Goal: Task Accomplishment & Management: Manage account settings

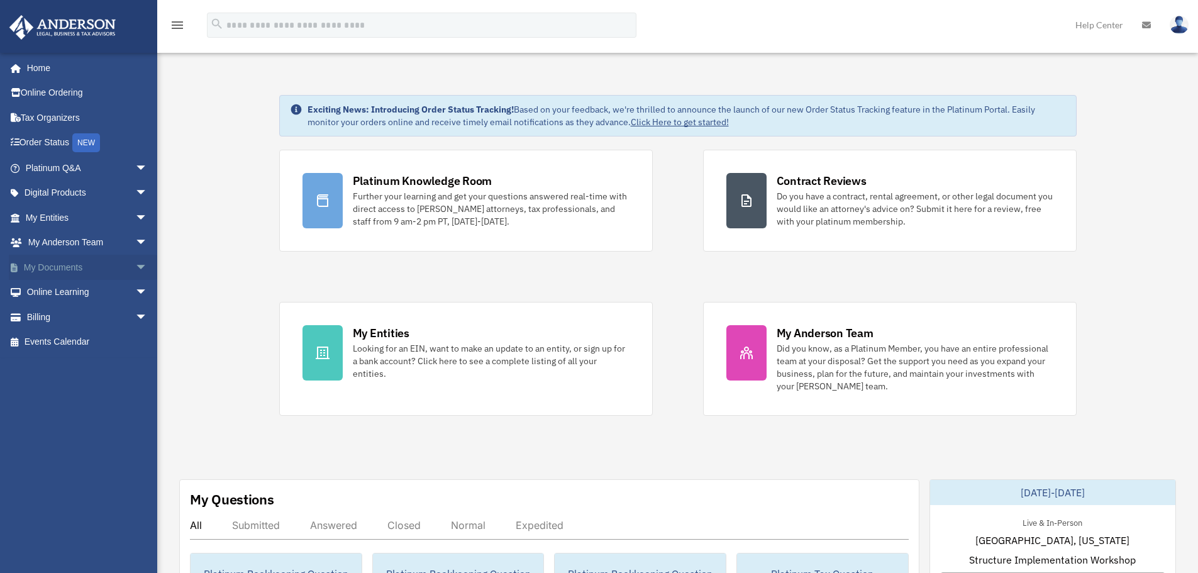
click at [68, 263] on link "My Documents arrow_drop_down" at bounding box center [88, 267] width 158 height 25
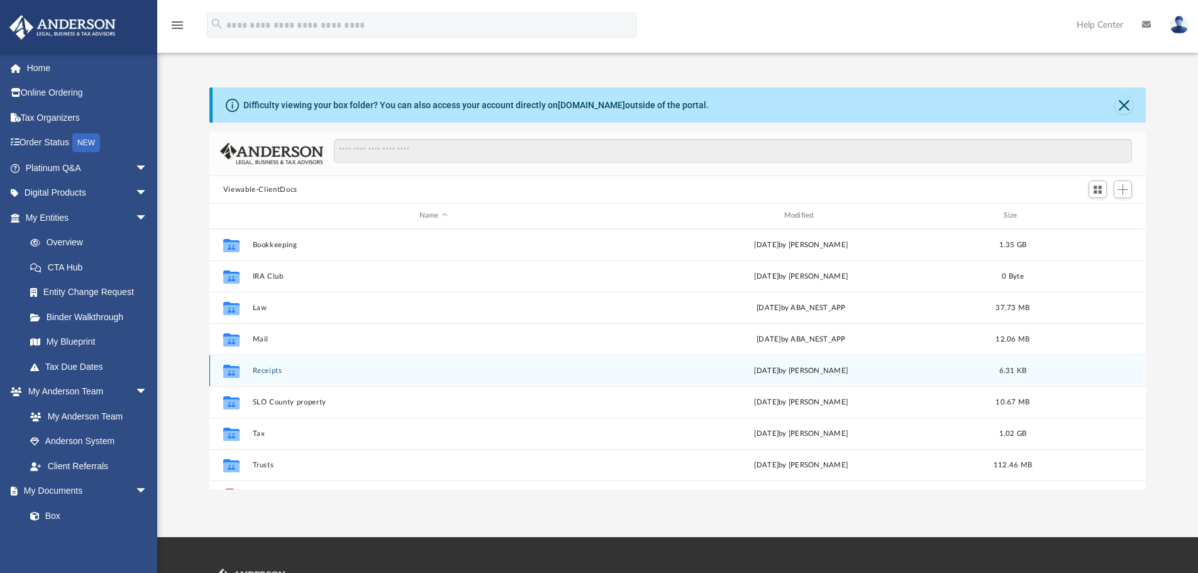
scroll to position [126, 0]
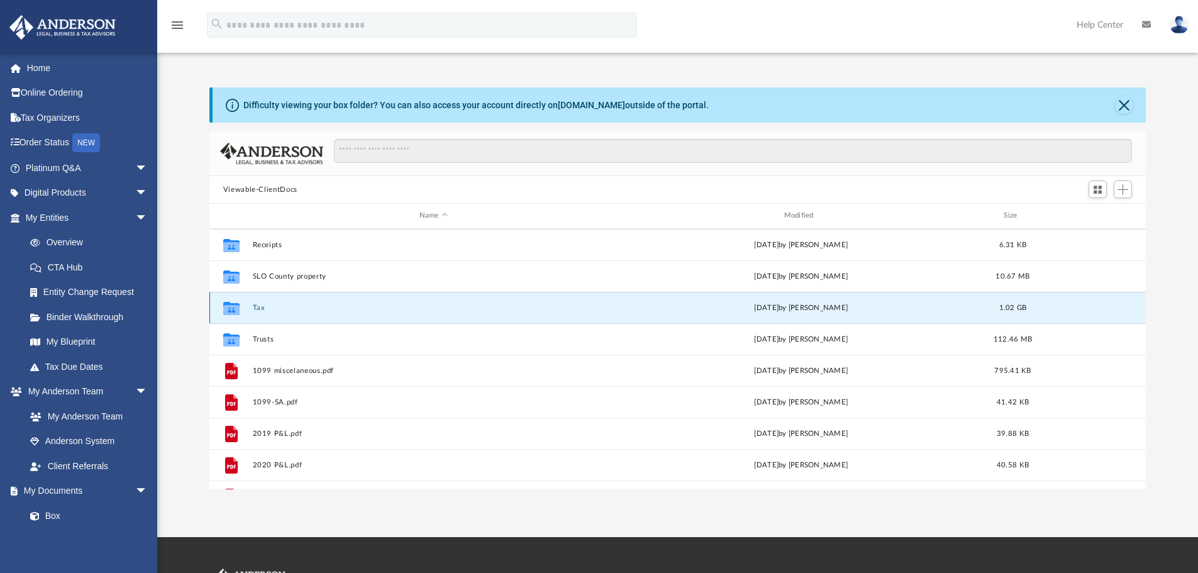
click at [260, 308] on button "Tax" at bounding box center [433, 308] width 362 height 8
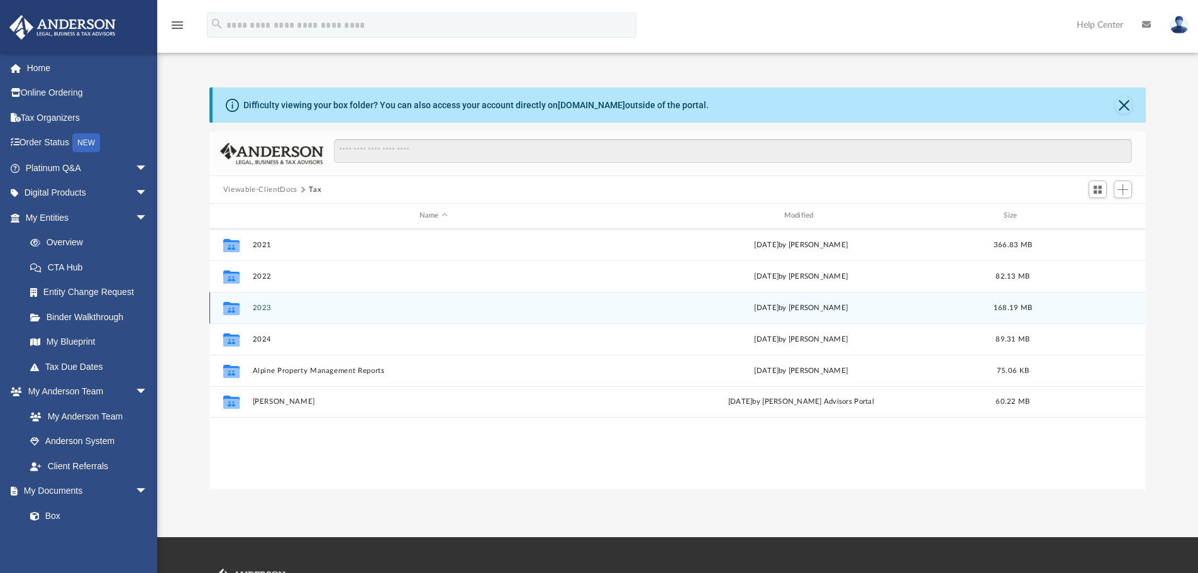
scroll to position [0, 0]
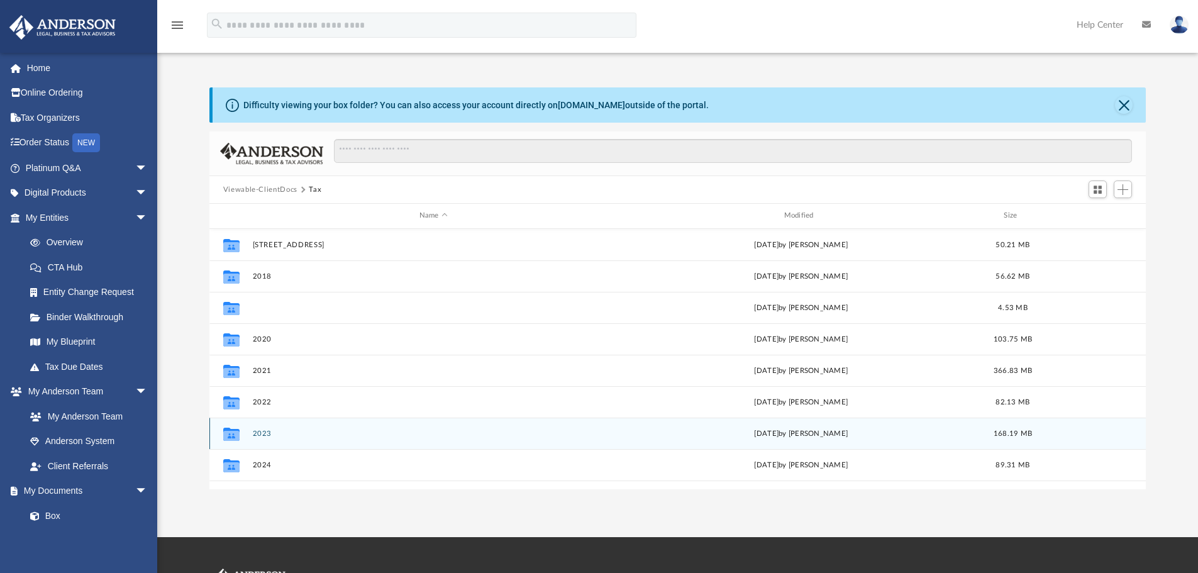
click at [260, 308] on button "2019" at bounding box center [433, 308] width 362 height 8
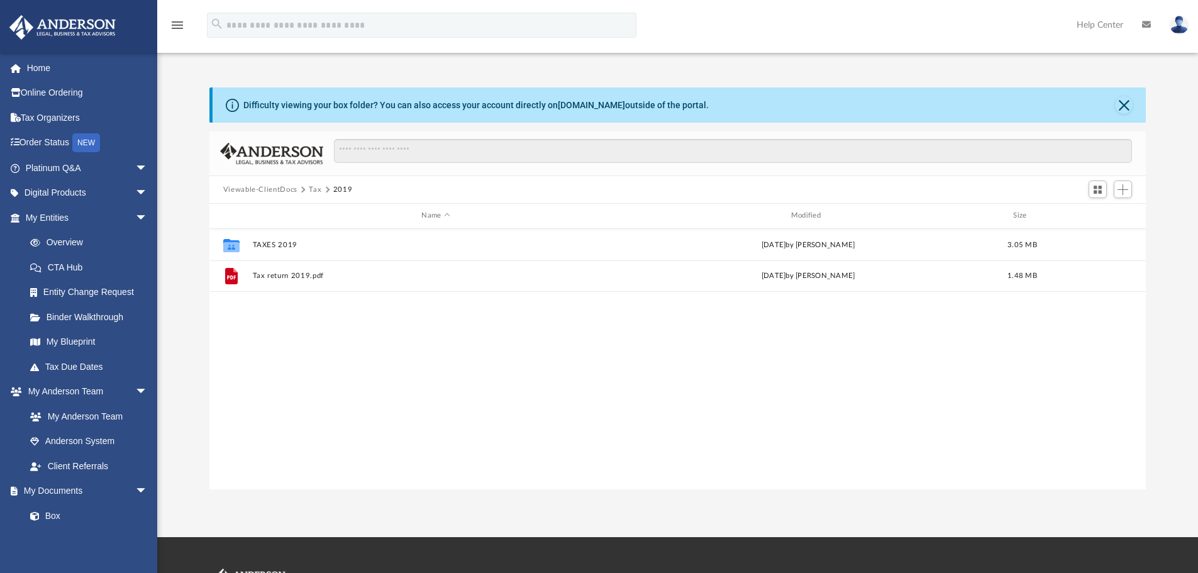
click at [314, 191] on button "Tax" at bounding box center [315, 189] width 13 height 11
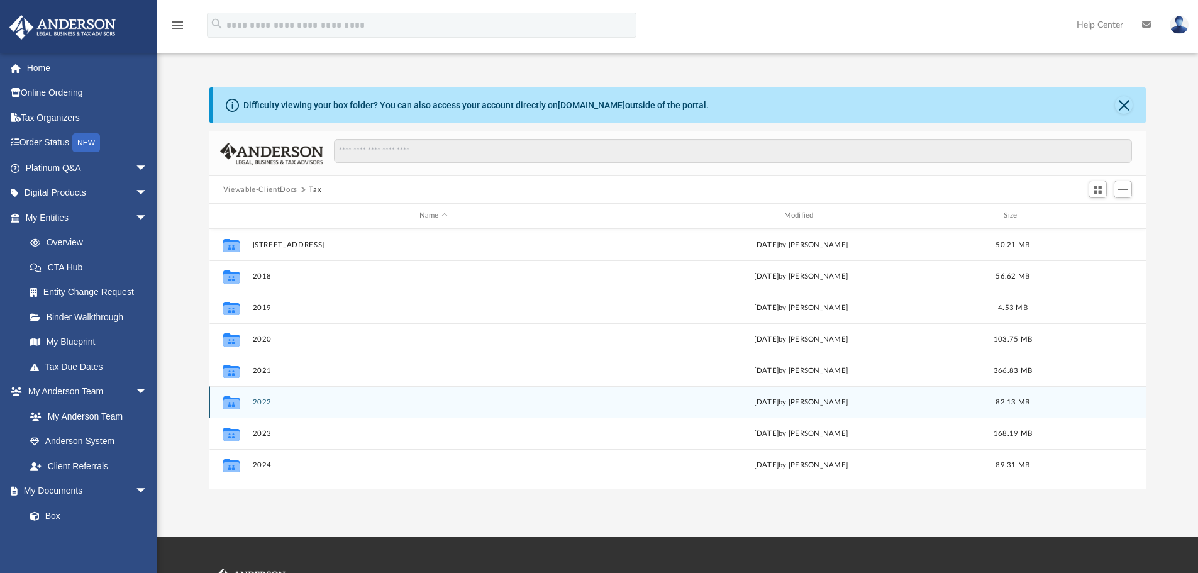
scroll to position [63, 0]
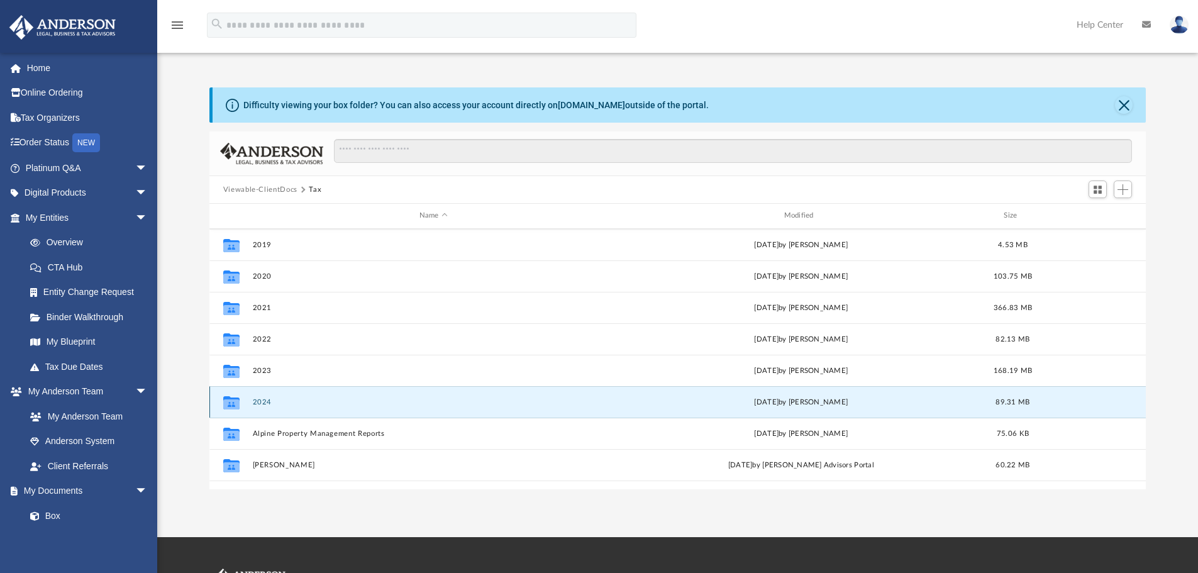
click at [260, 403] on button "2024" at bounding box center [433, 402] width 362 height 8
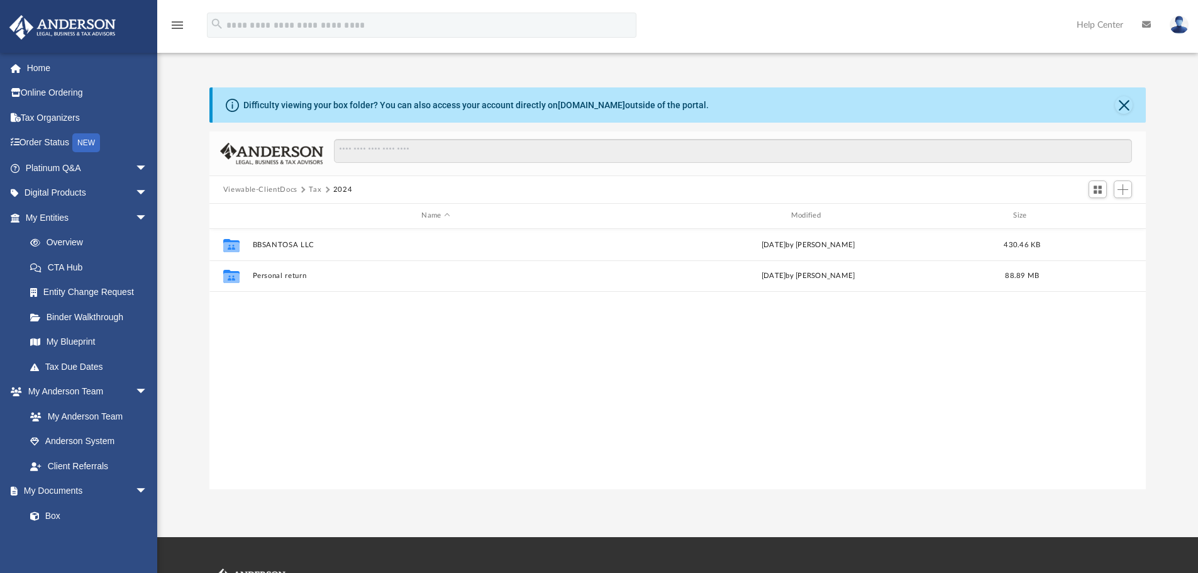
scroll to position [0, 0]
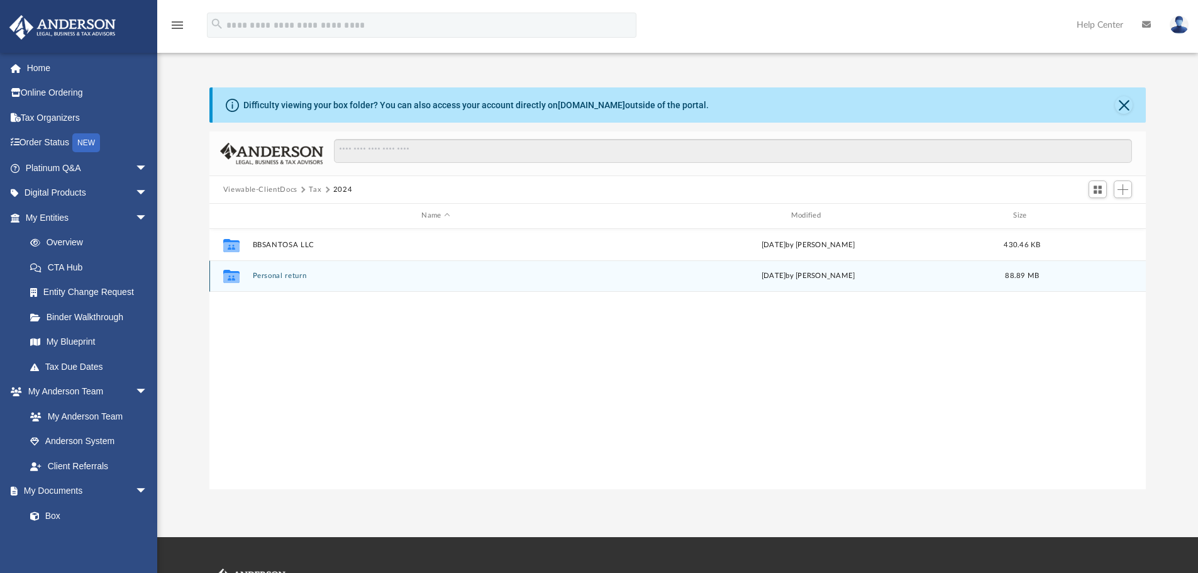
click at [265, 279] on button "Personal return" at bounding box center [435, 276] width 367 height 8
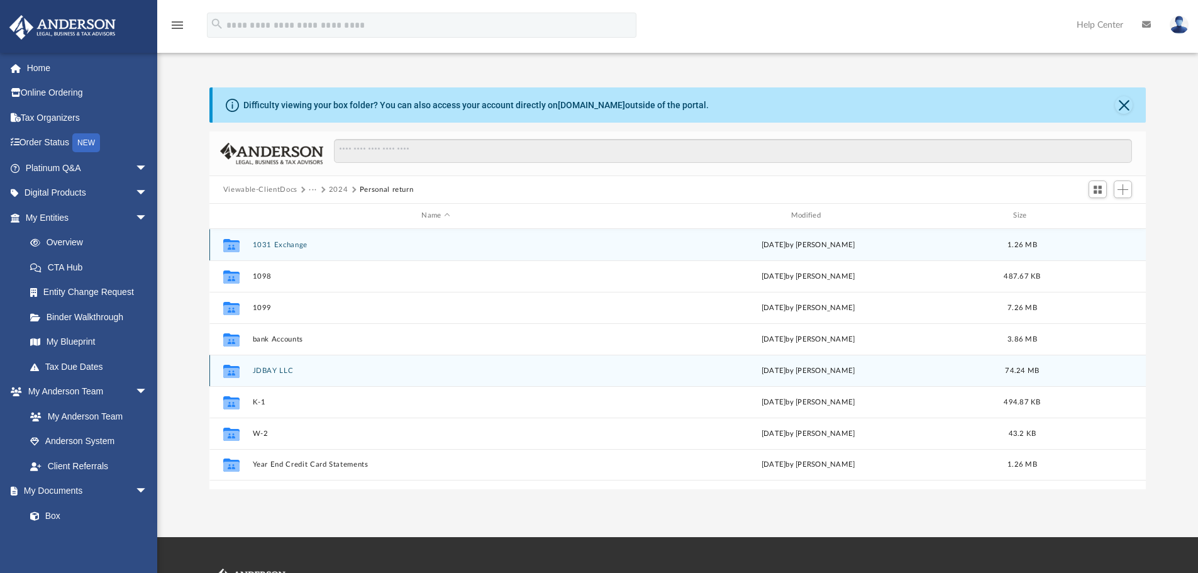
scroll to position [126, 0]
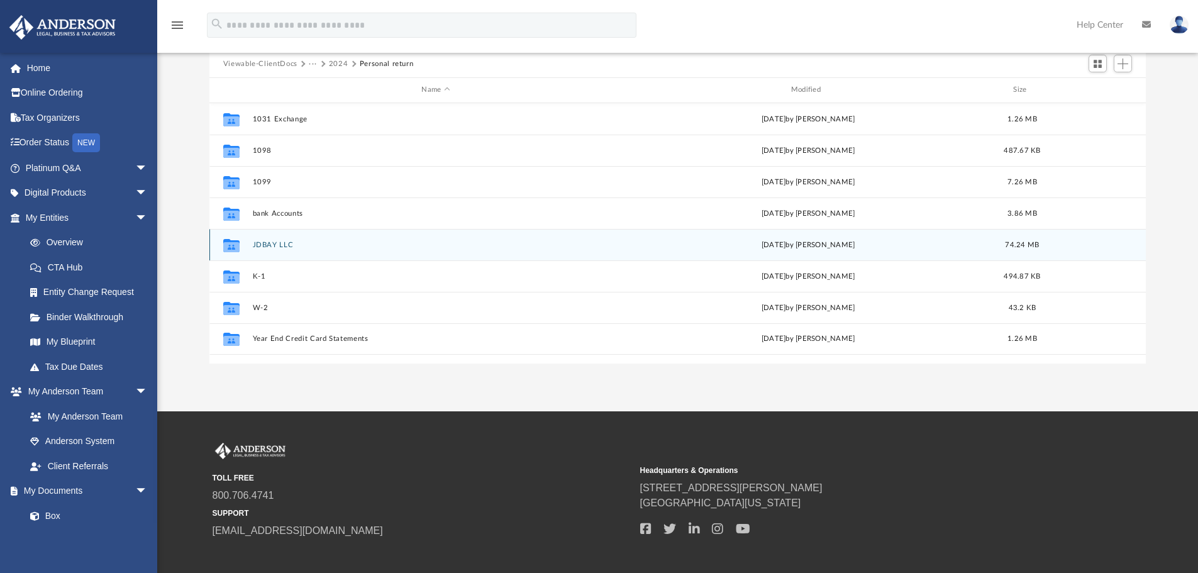
click at [265, 246] on button "JDBAY LLC" at bounding box center [435, 245] width 367 height 8
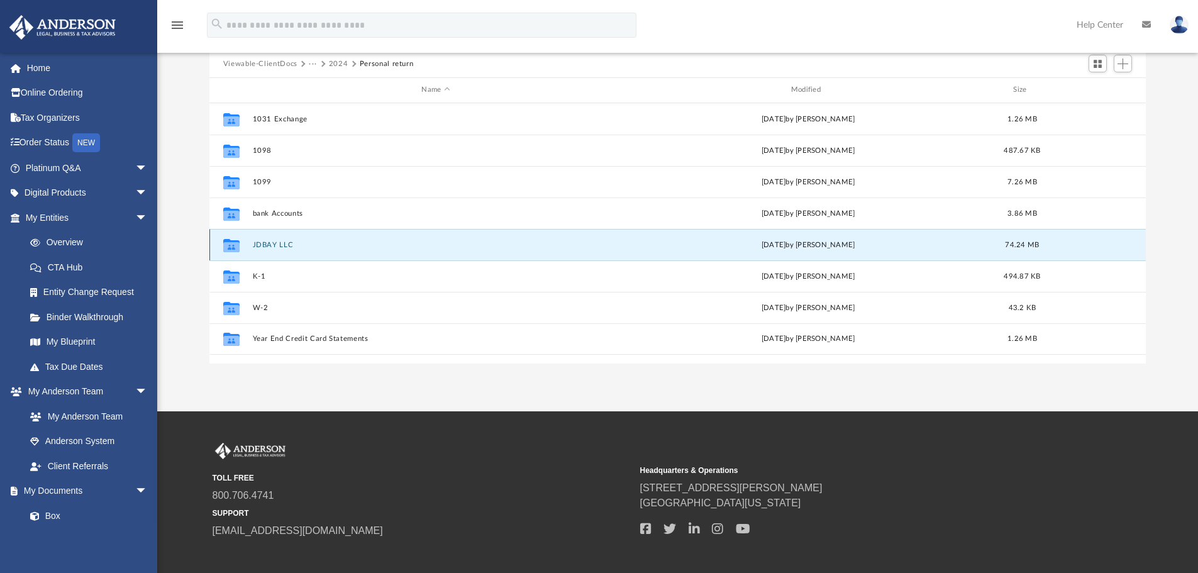
click at [265, 246] on button "JDBAY LLC" at bounding box center [435, 245] width 367 height 8
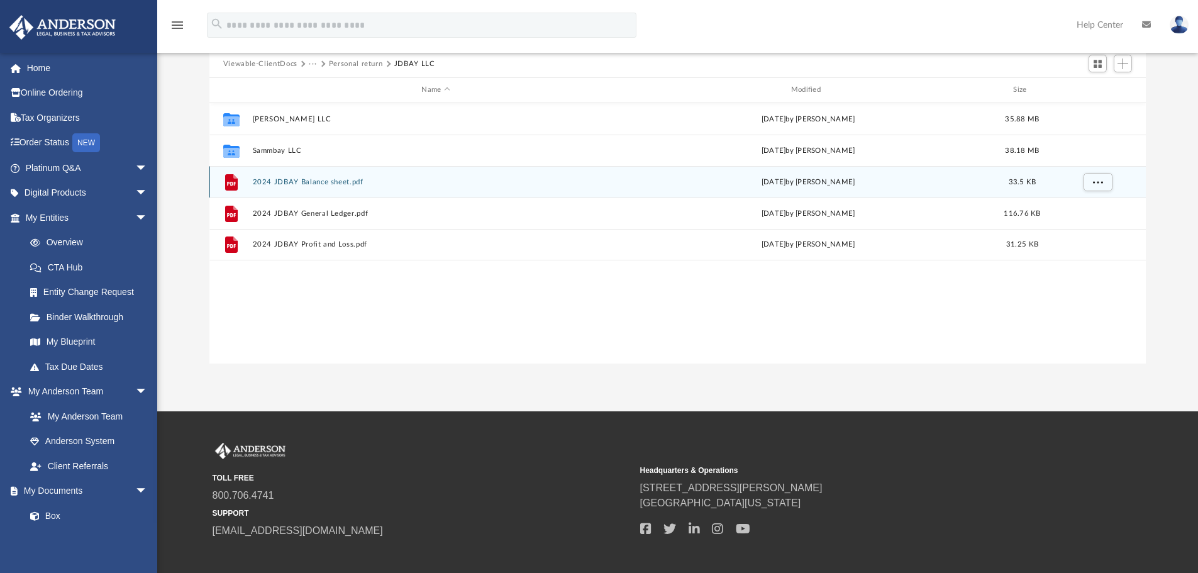
click at [281, 180] on button "2024 JDBAY Balance sheet.pdf" at bounding box center [435, 182] width 367 height 8
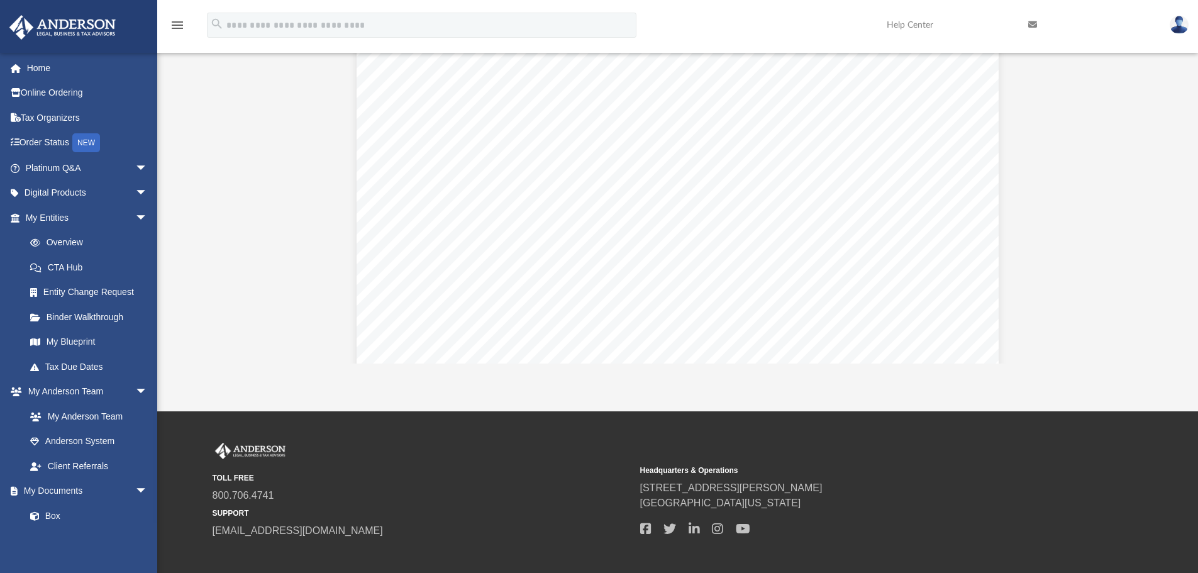
scroll to position [0, 0]
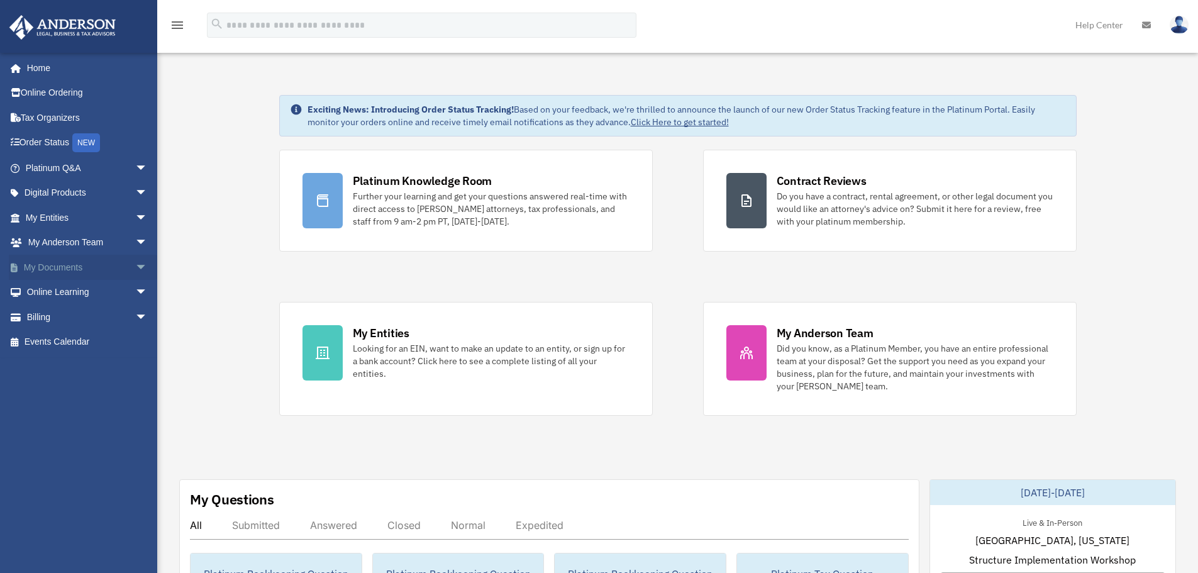
click at [49, 267] on link "My Documents arrow_drop_down" at bounding box center [88, 267] width 158 height 25
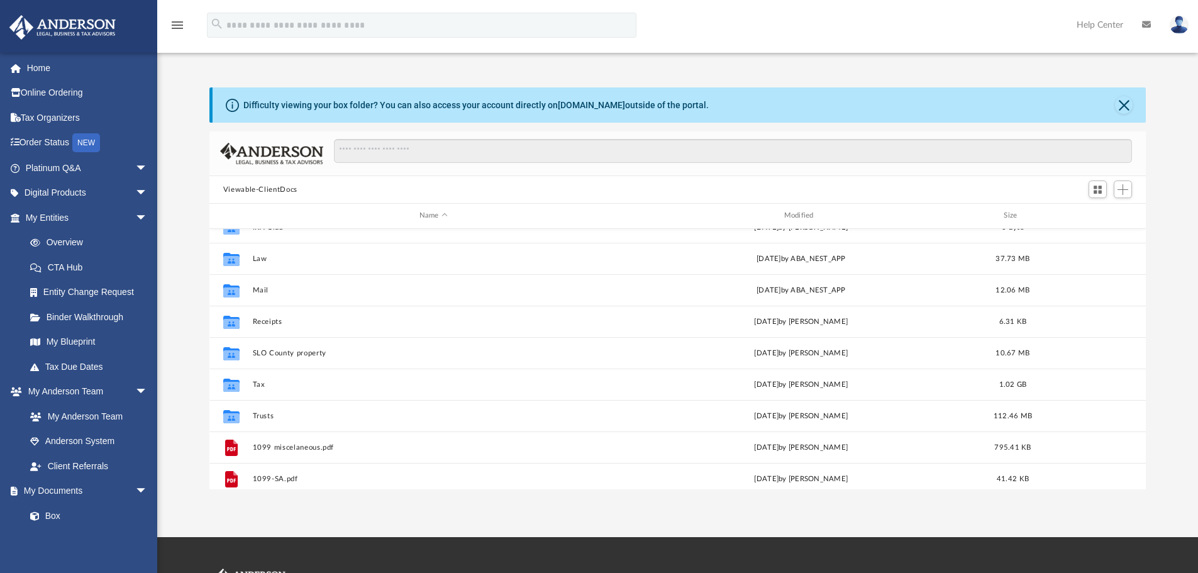
scroll to position [126, 0]
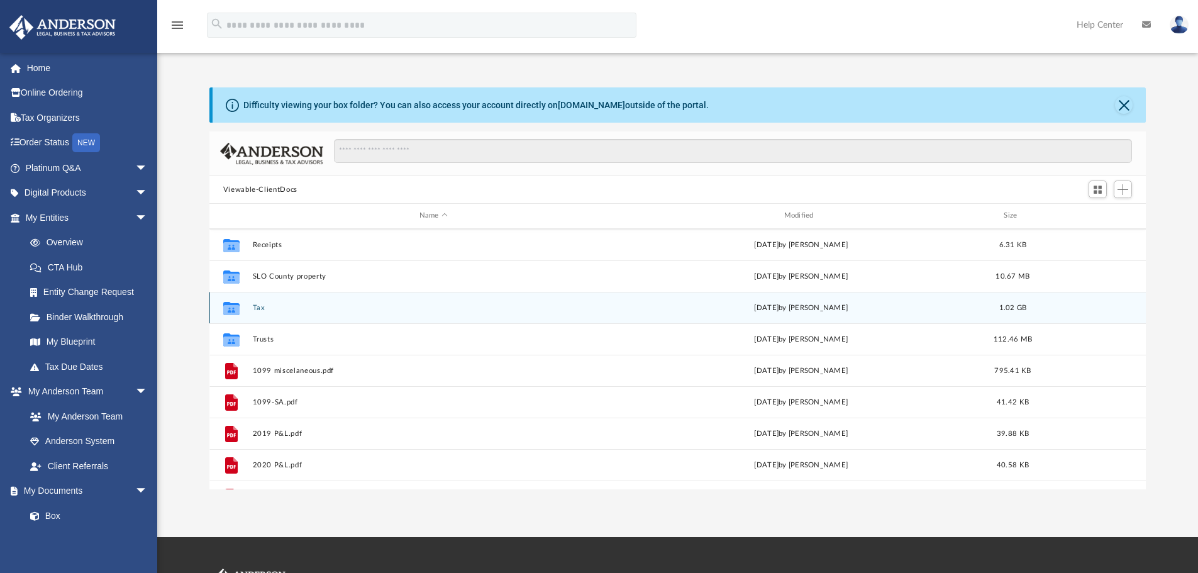
click at [260, 310] on button "Tax" at bounding box center [433, 308] width 362 height 8
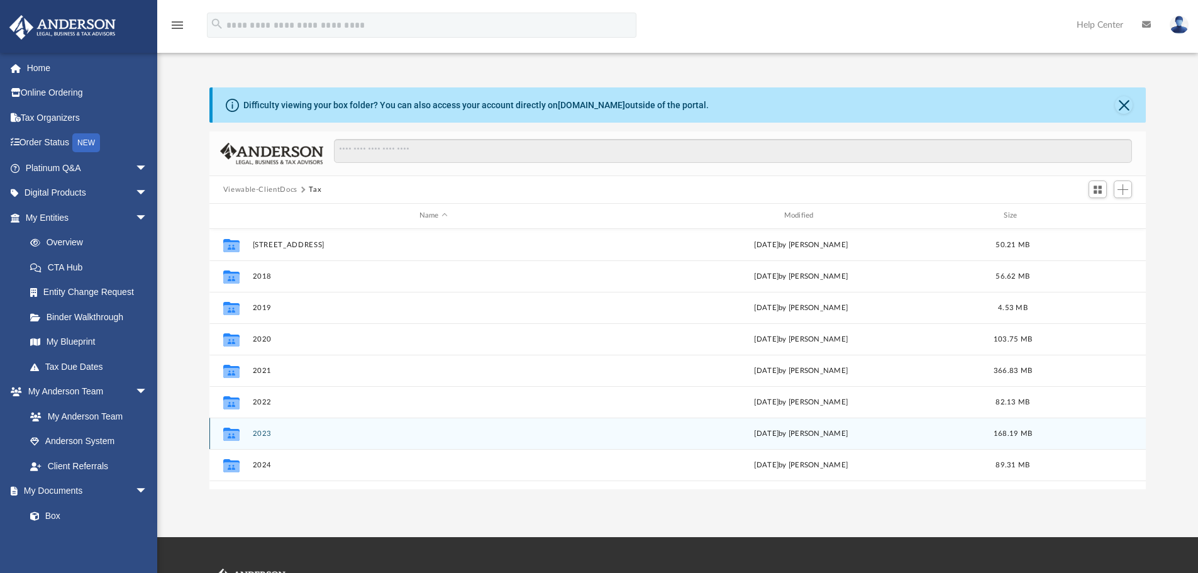
scroll to position [63, 0]
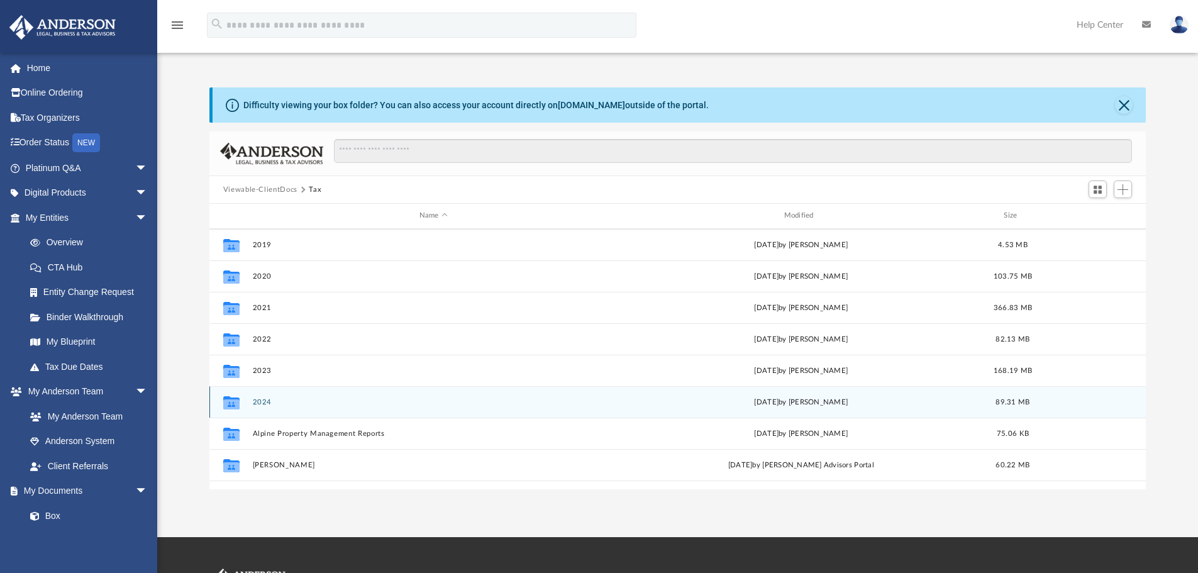
click at [263, 401] on button "2024" at bounding box center [433, 402] width 362 height 8
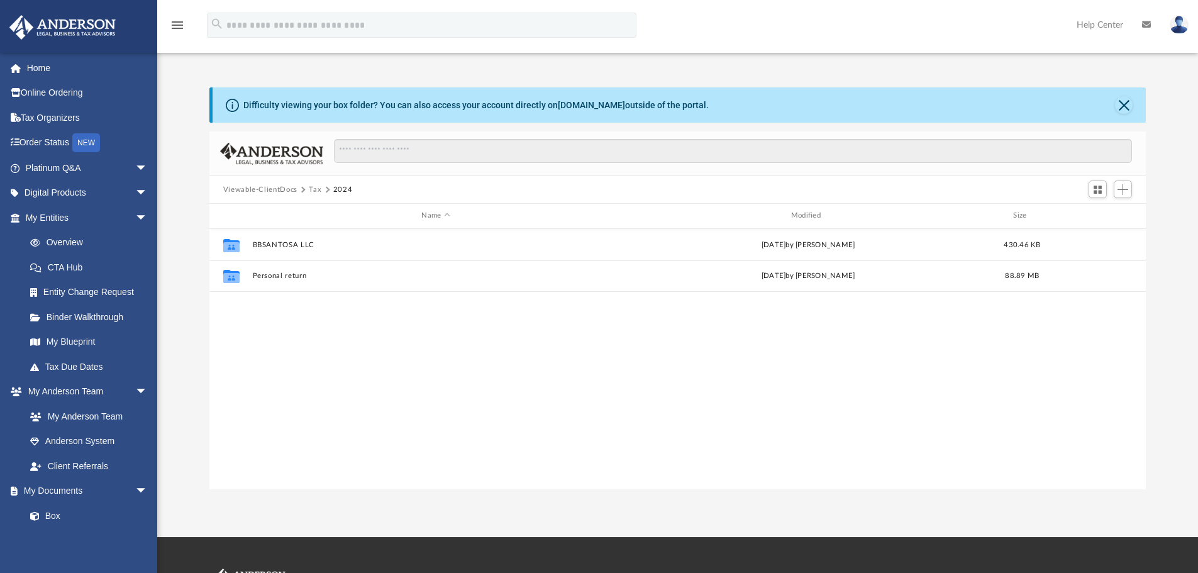
scroll to position [0, 0]
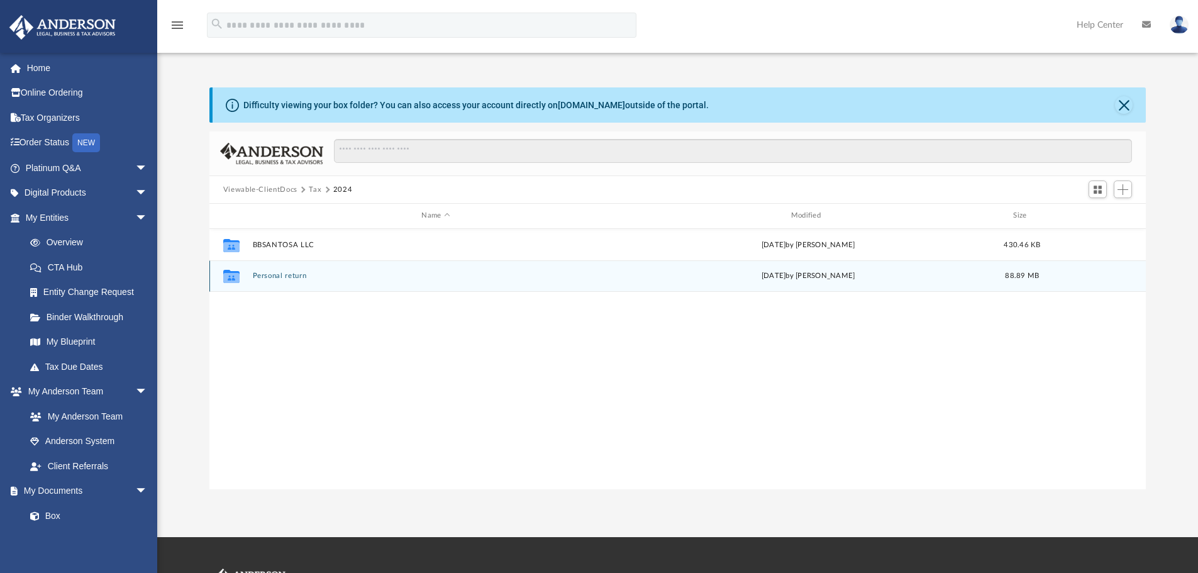
click at [284, 276] on button "Personal return" at bounding box center [435, 276] width 367 height 8
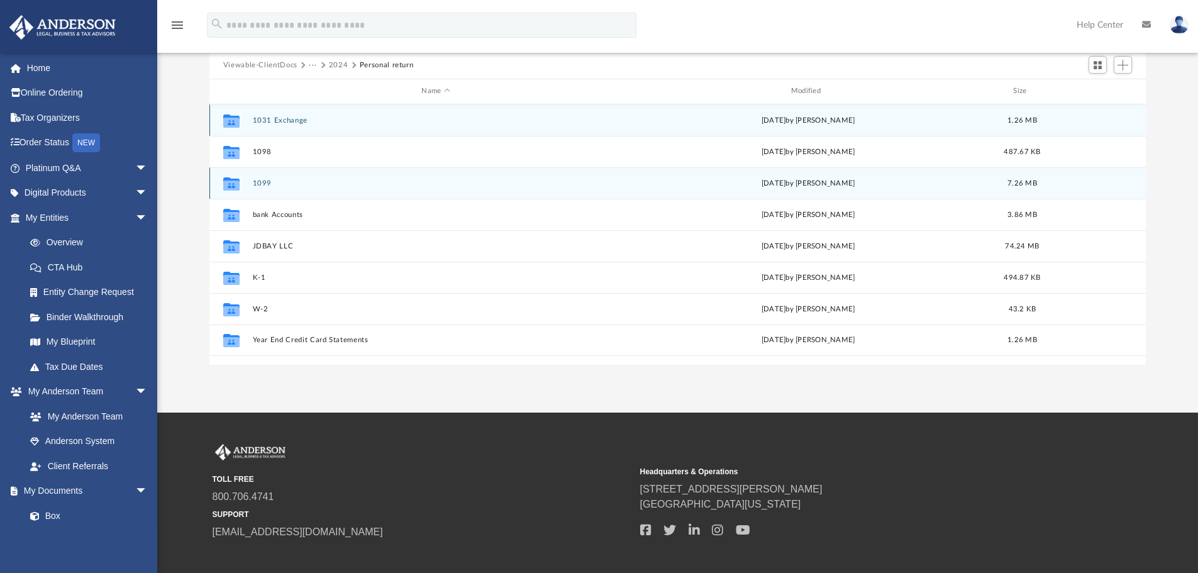
scroll to position [126, 0]
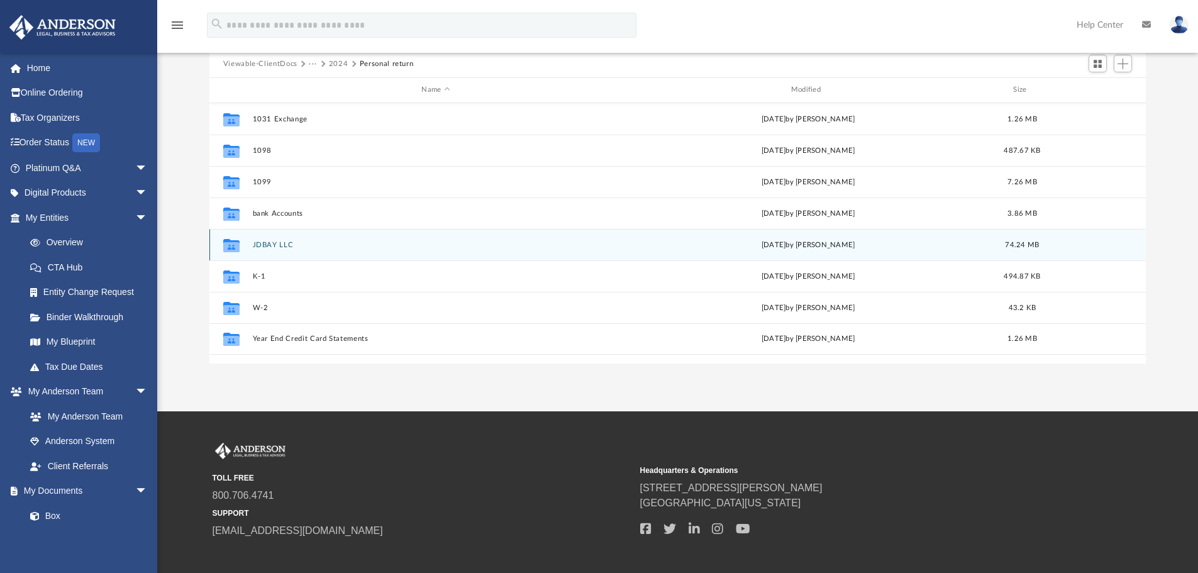
click at [274, 243] on button "JDBAY LLC" at bounding box center [435, 245] width 367 height 8
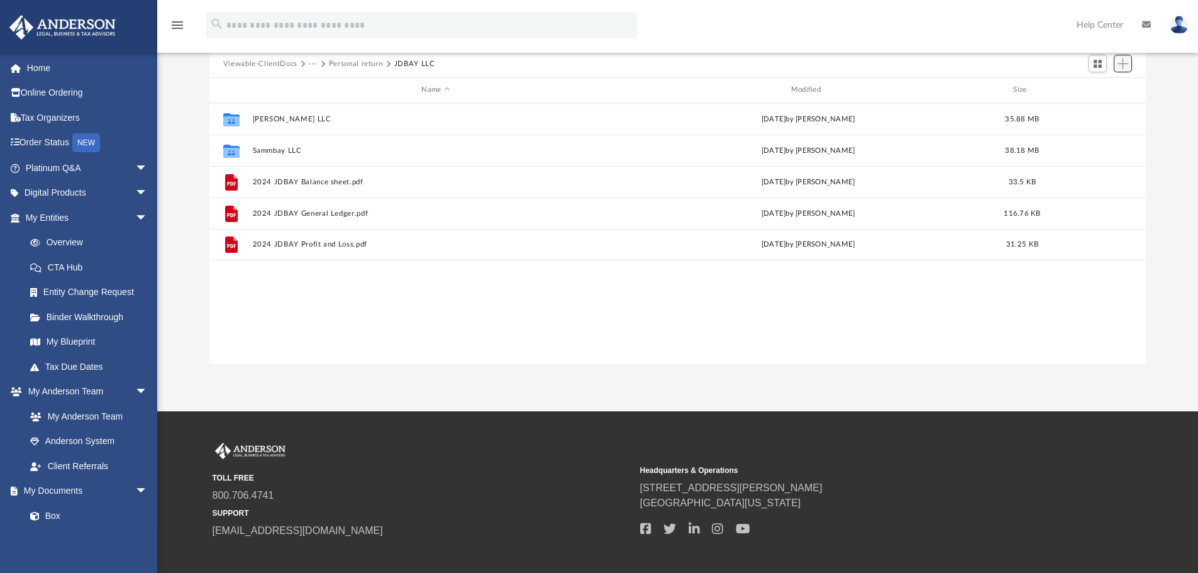
click at [1122, 61] on span "Add" at bounding box center [1122, 63] width 11 height 11
click at [1098, 86] on li "Upload" at bounding box center [1105, 88] width 40 height 13
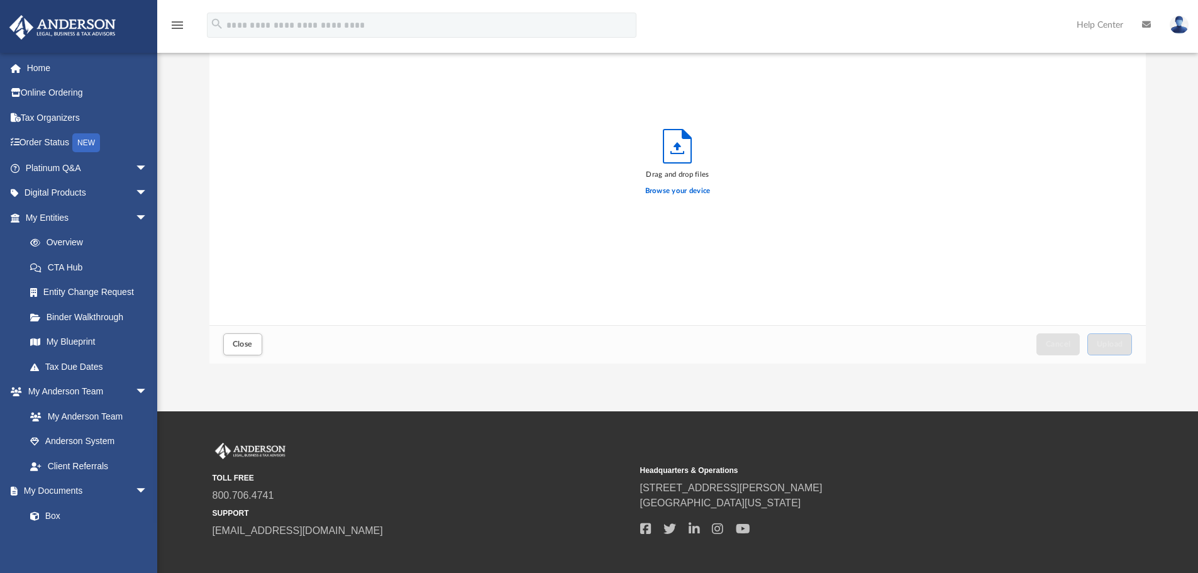
scroll to position [309, 927]
click at [679, 189] on label "Browse your device" at bounding box center [677, 191] width 65 height 11
click at [0, 0] on input "Browse your device" at bounding box center [0, 0] width 0 height 0
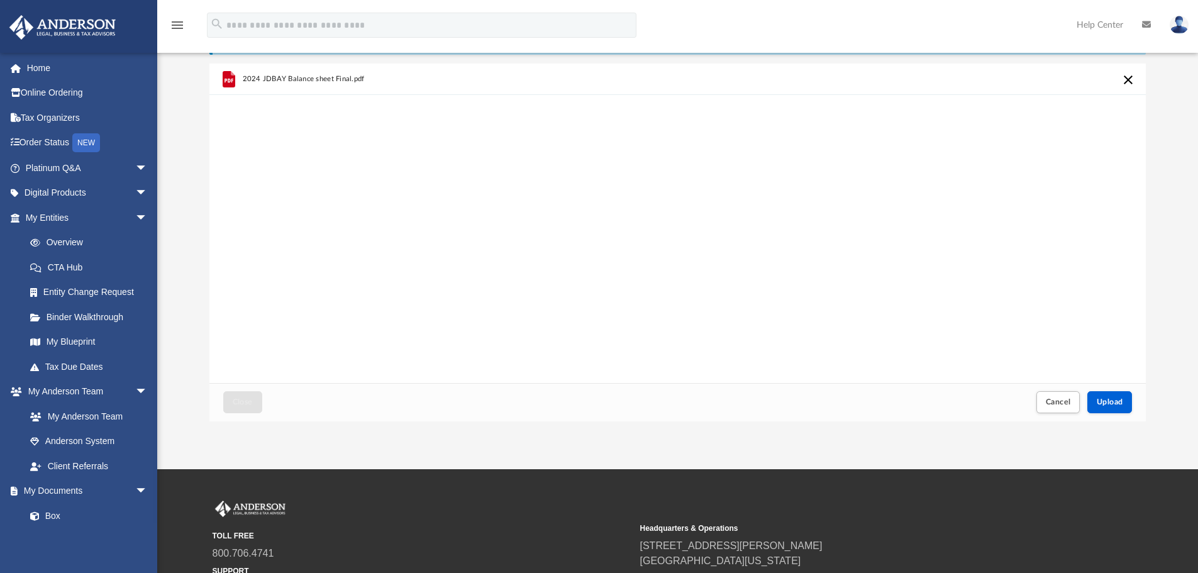
scroll to position [0, 0]
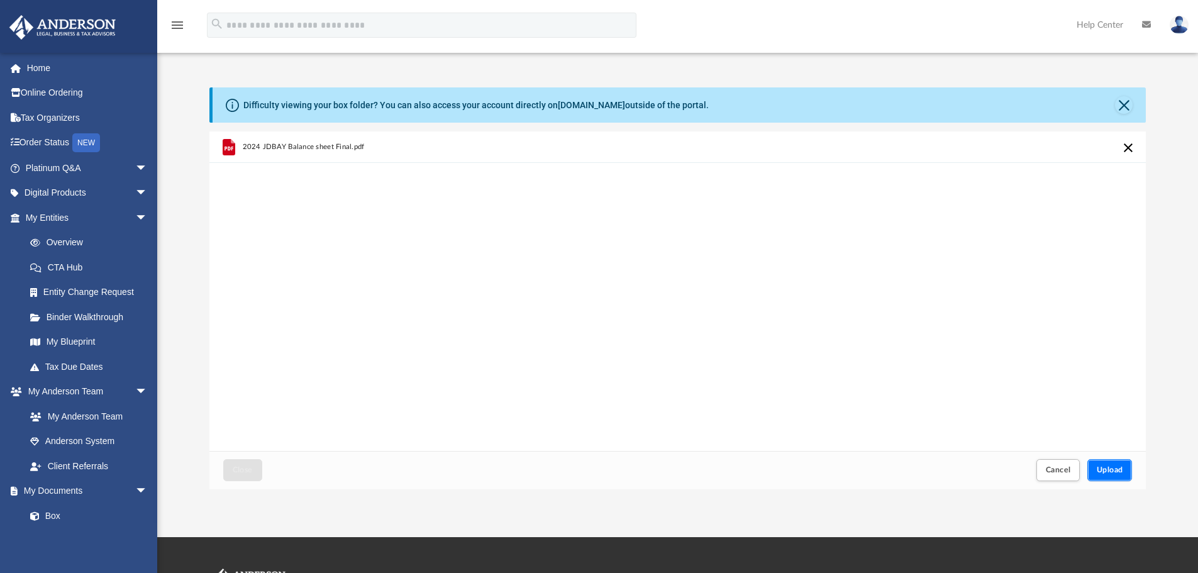
click at [1116, 473] on span "Upload" at bounding box center [1110, 470] width 26 height 8
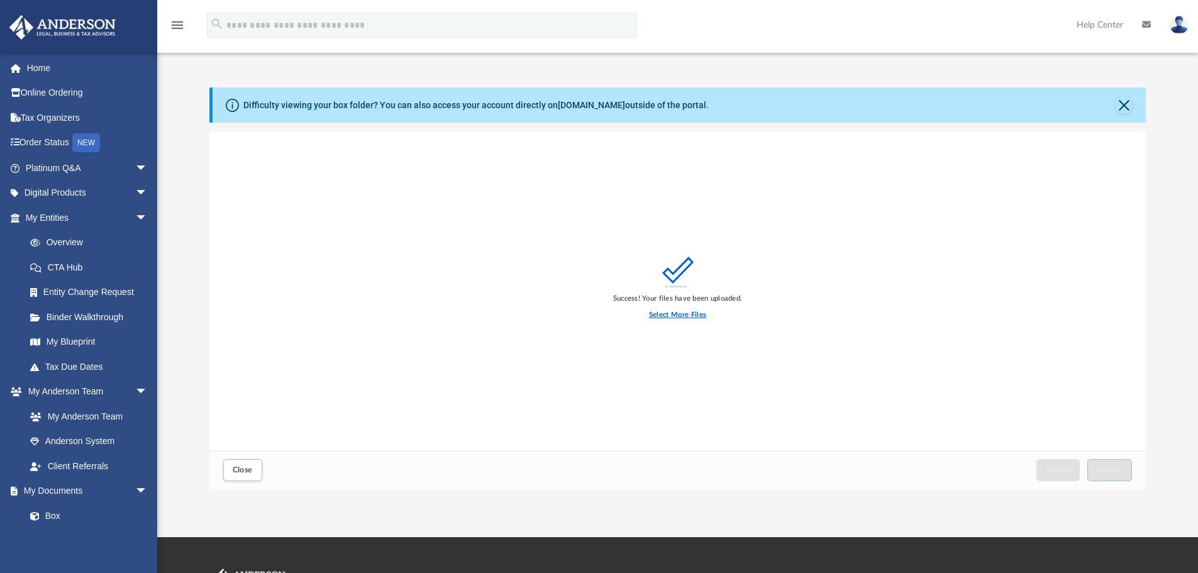
click at [677, 315] on label "Select More Files" at bounding box center [677, 314] width 57 height 11
click at [0, 0] on input "Select More Files" at bounding box center [0, 0] width 0 height 0
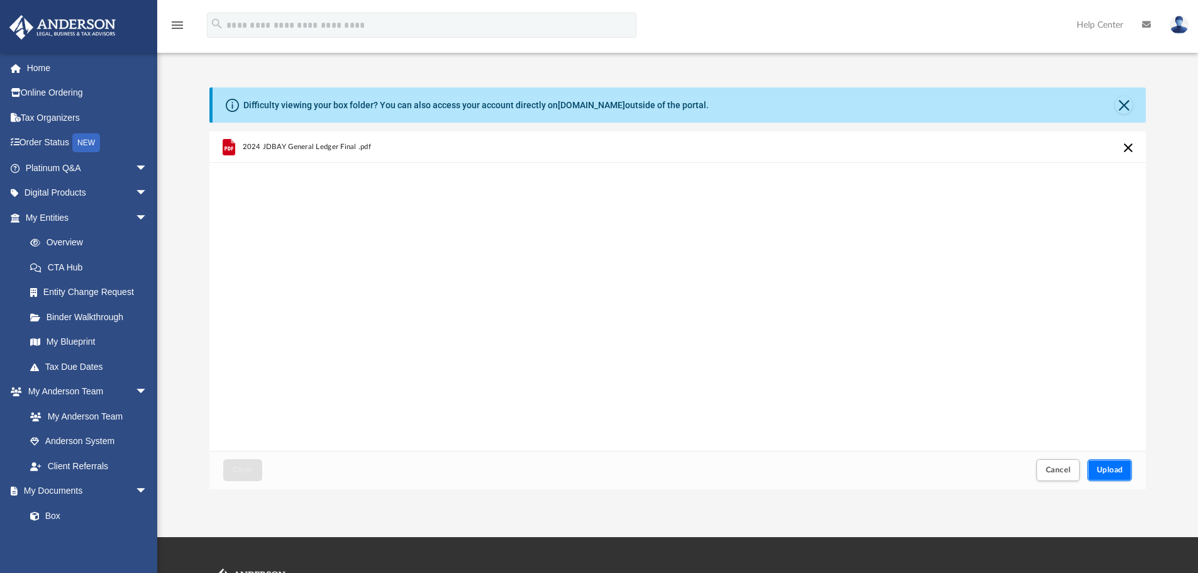
click at [1108, 468] on span "Upload" at bounding box center [1110, 470] width 26 height 8
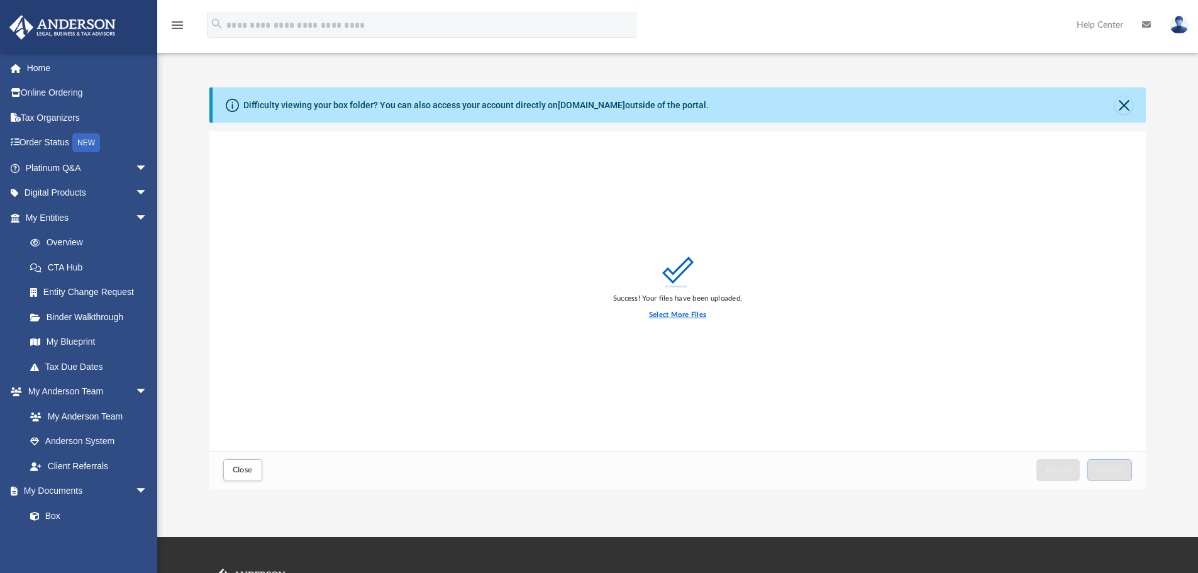
click at [691, 311] on label "Select More Files" at bounding box center [677, 314] width 57 height 11
click at [0, 0] on input "Select More Files" at bounding box center [0, 0] width 0 height 0
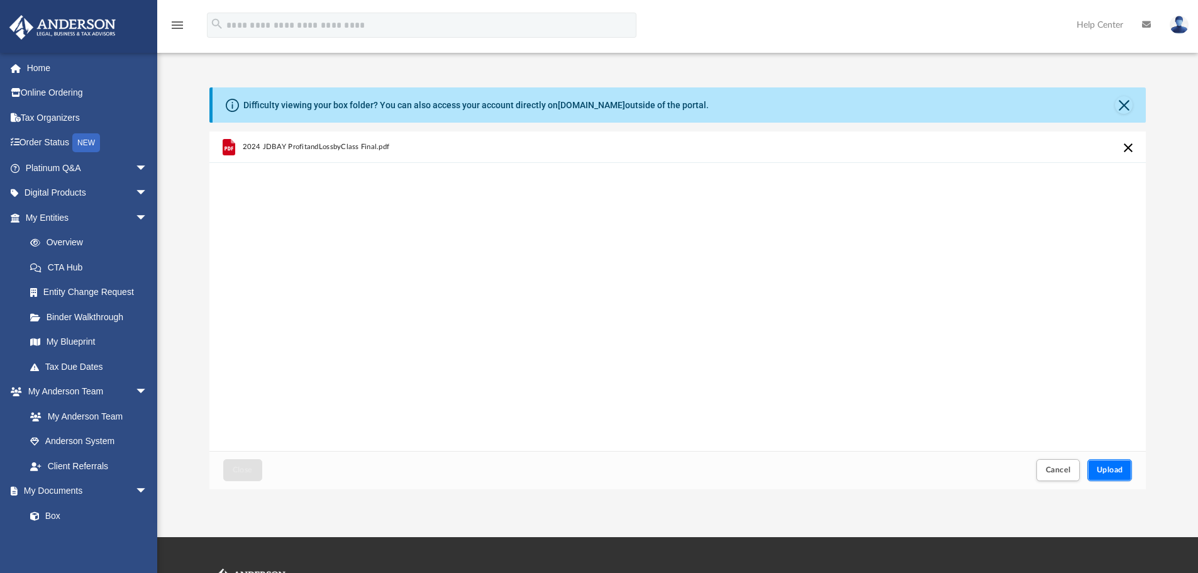
click at [1111, 467] on span "Upload" at bounding box center [1110, 470] width 26 height 8
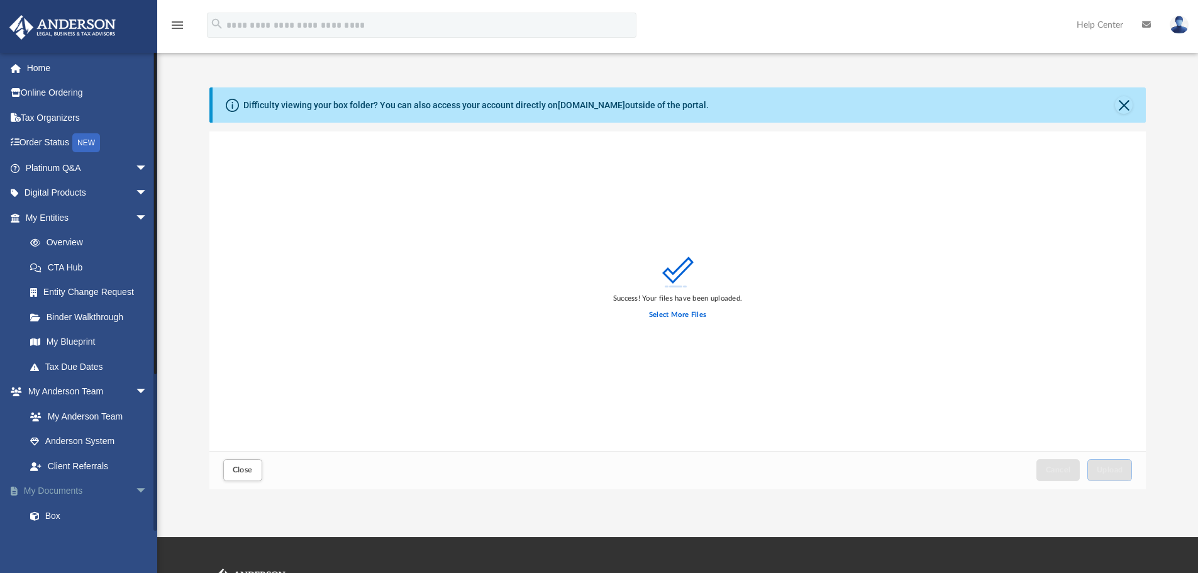
click at [77, 489] on link "My Documents arrow_drop_down" at bounding box center [88, 491] width 158 height 25
click at [251, 468] on span "Close" at bounding box center [243, 470] width 20 height 8
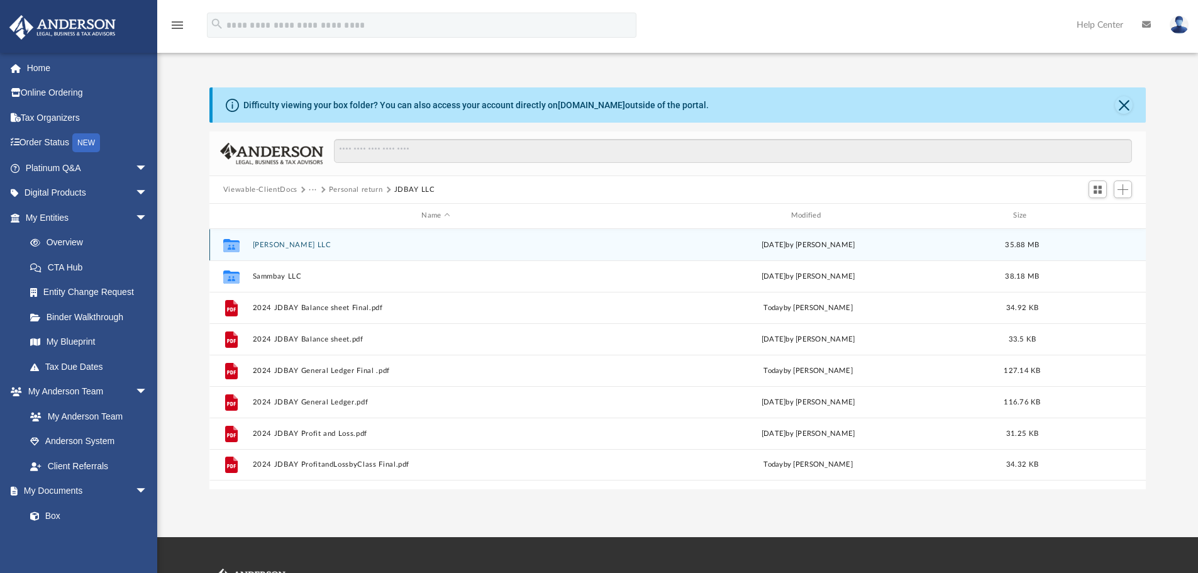
click at [270, 244] on button "[PERSON_NAME] LLC" at bounding box center [435, 245] width 367 height 8
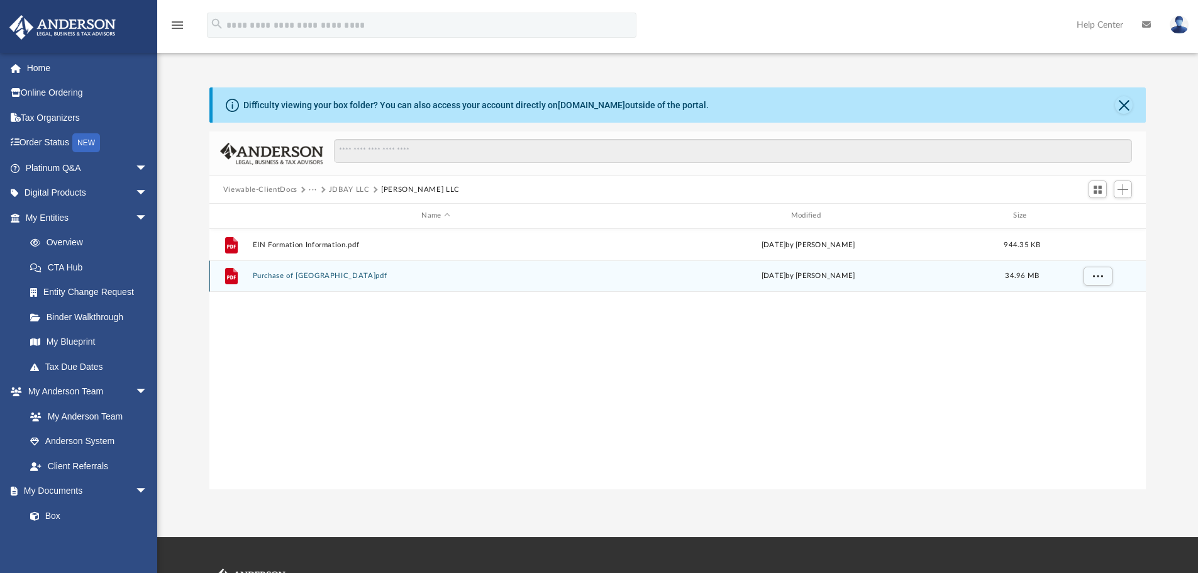
click at [297, 277] on button "Purchase of Trailer Park.pdf" at bounding box center [435, 276] width 367 height 8
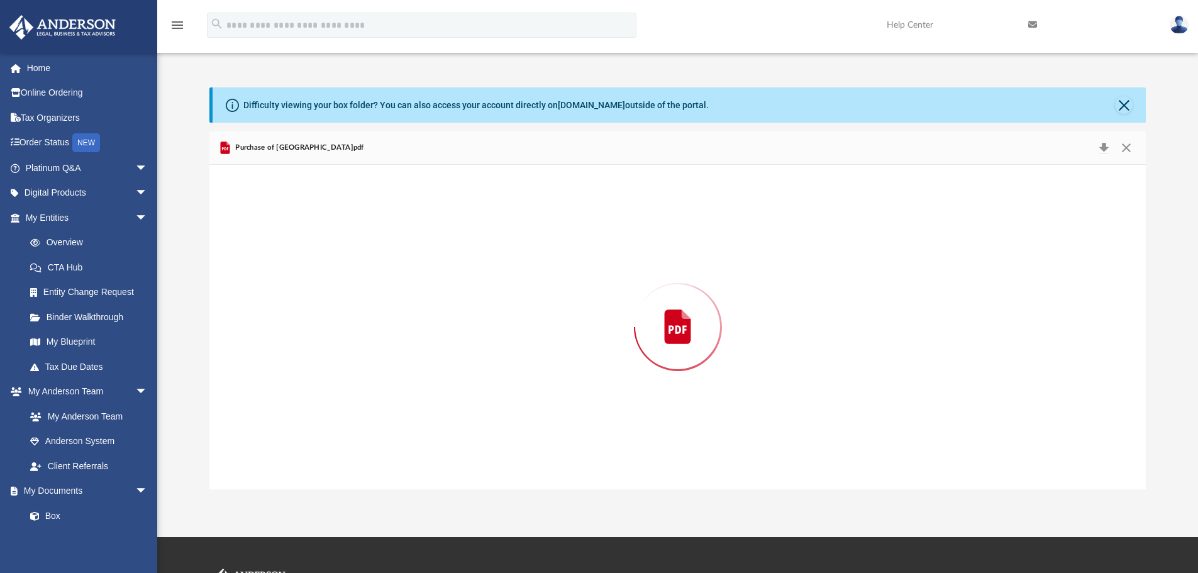
click at [297, 277] on div "Preview" at bounding box center [677, 327] width 937 height 324
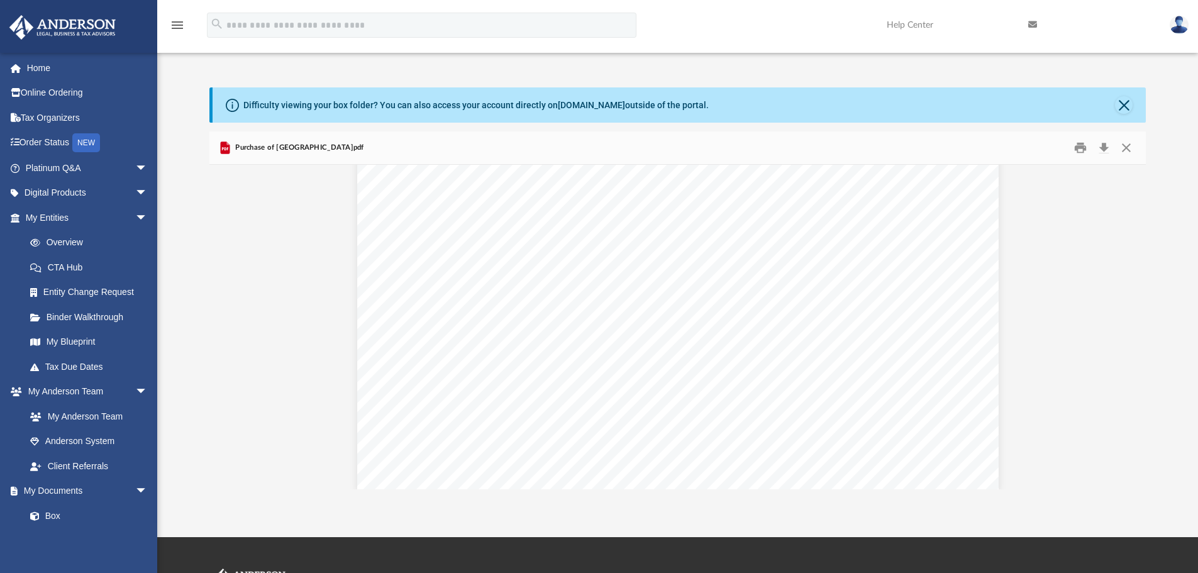
scroll to position [2201, 0]
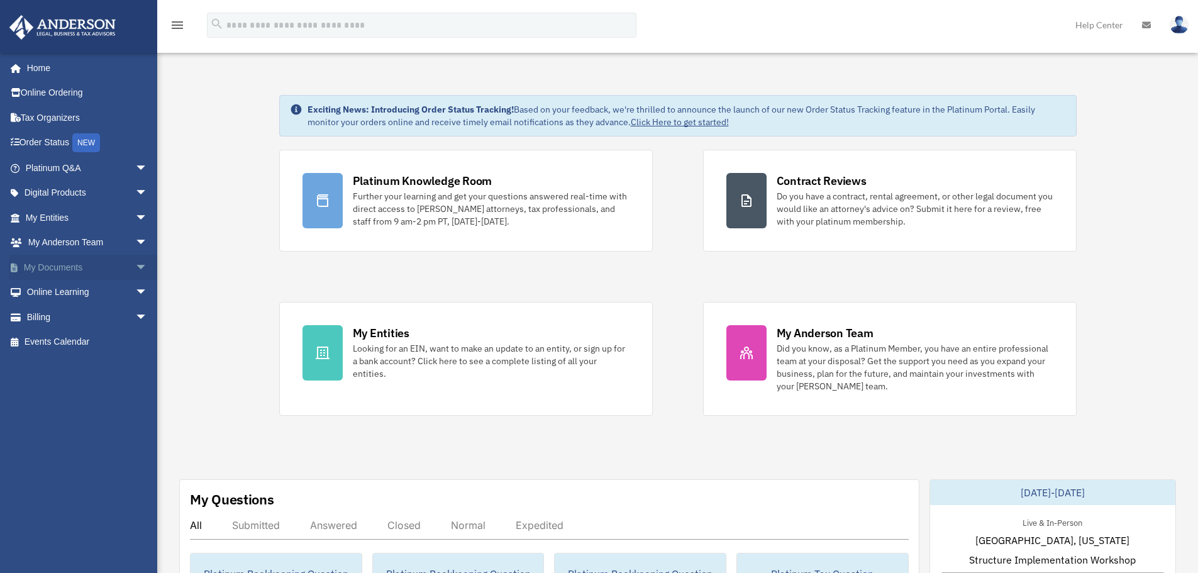
click at [47, 267] on link "My Documents arrow_drop_down" at bounding box center [88, 267] width 158 height 25
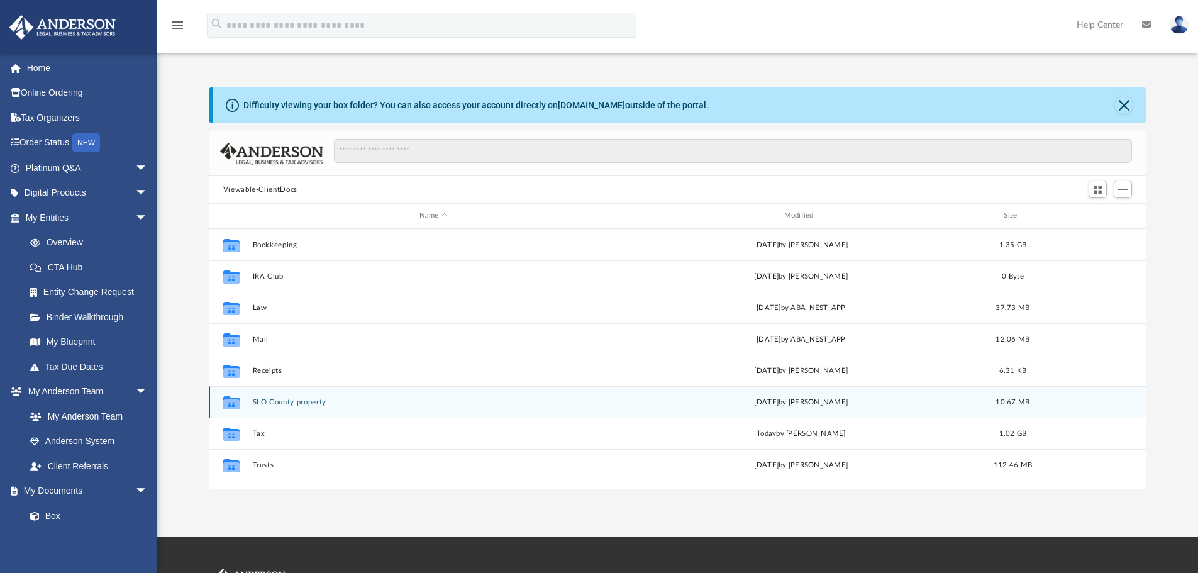
scroll to position [63, 0]
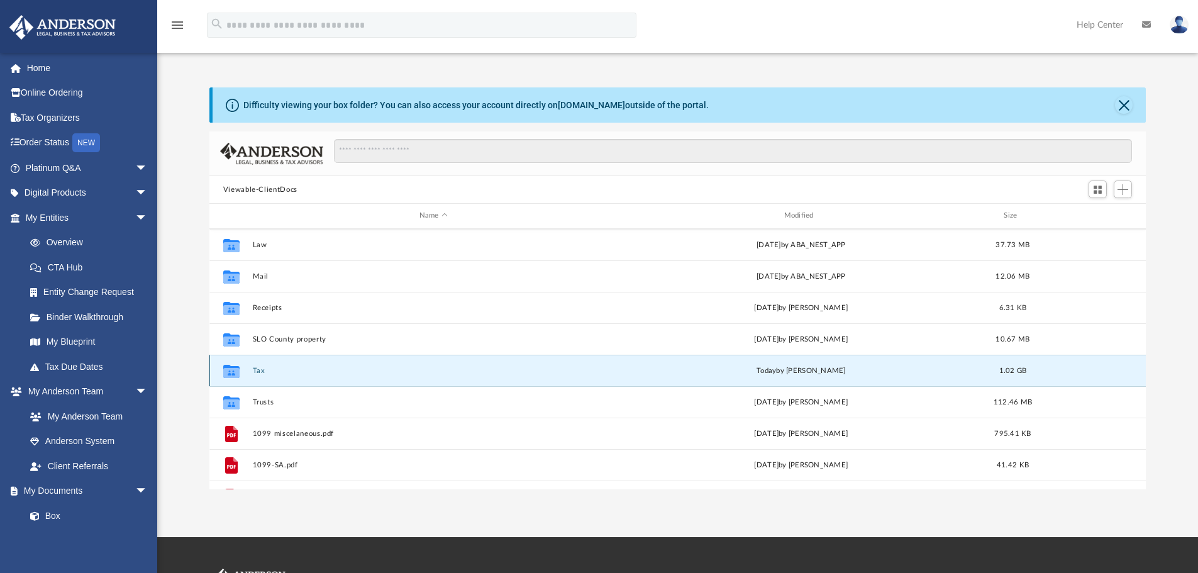
click at [259, 371] on button "Tax" at bounding box center [433, 371] width 362 height 8
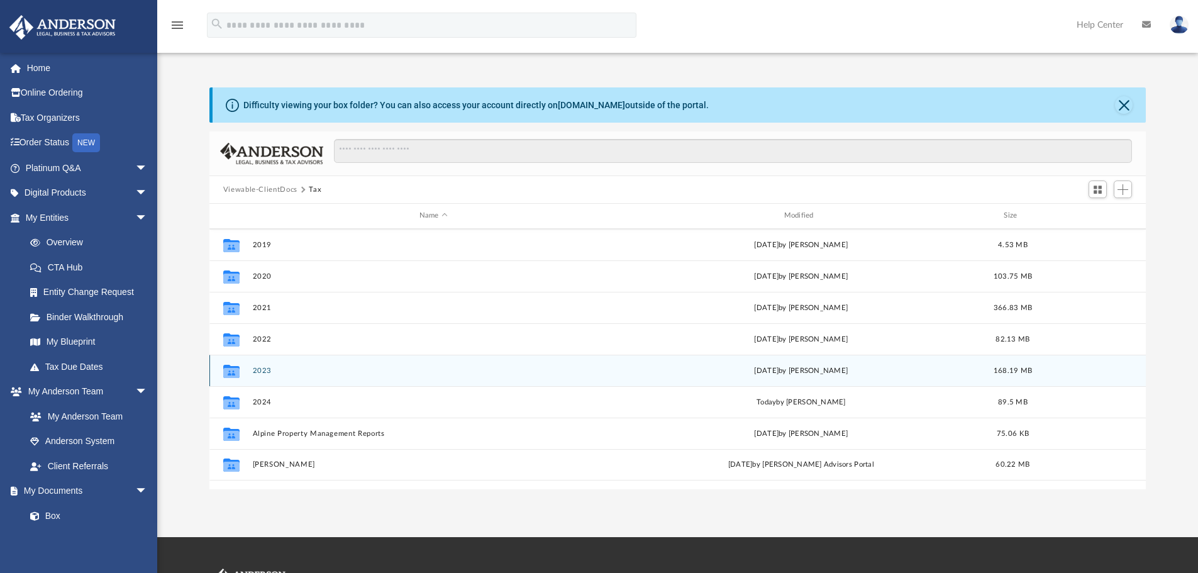
scroll to position [0, 0]
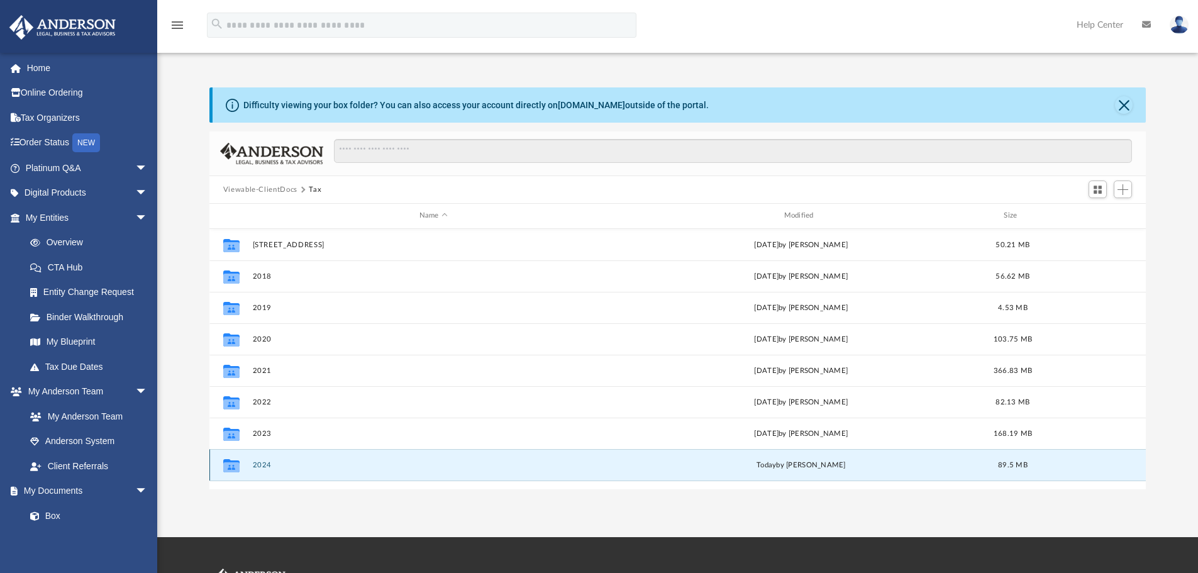
click at [268, 463] on button "2024" at bounding box center [433, 465] width 362 height 8
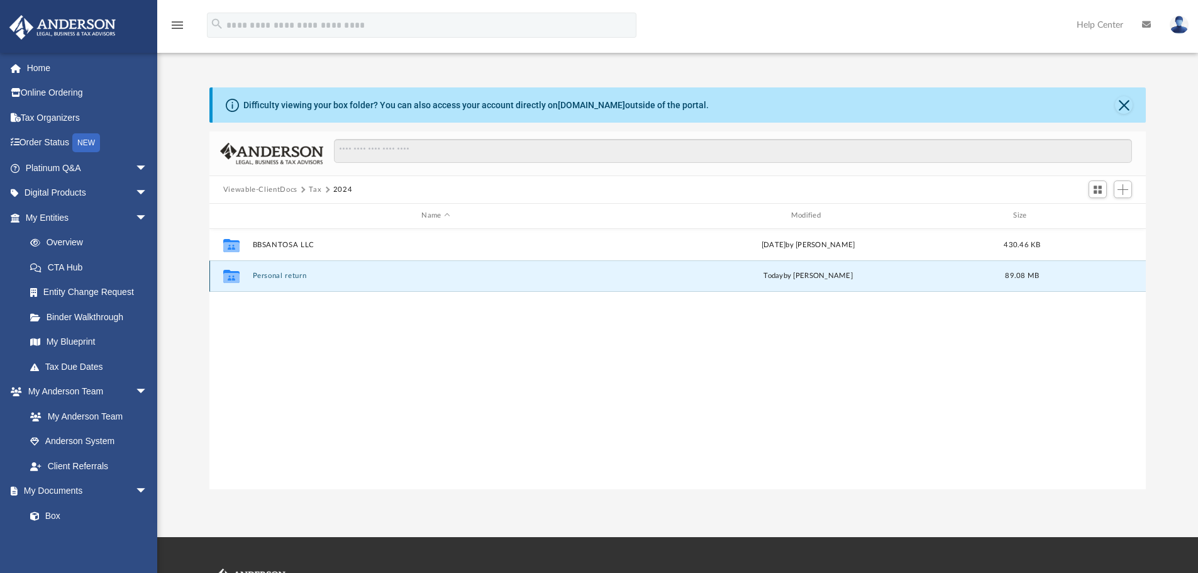
click at [294, 276] on button "Personal return" at bounding box center [435, 276] width 367 height 8
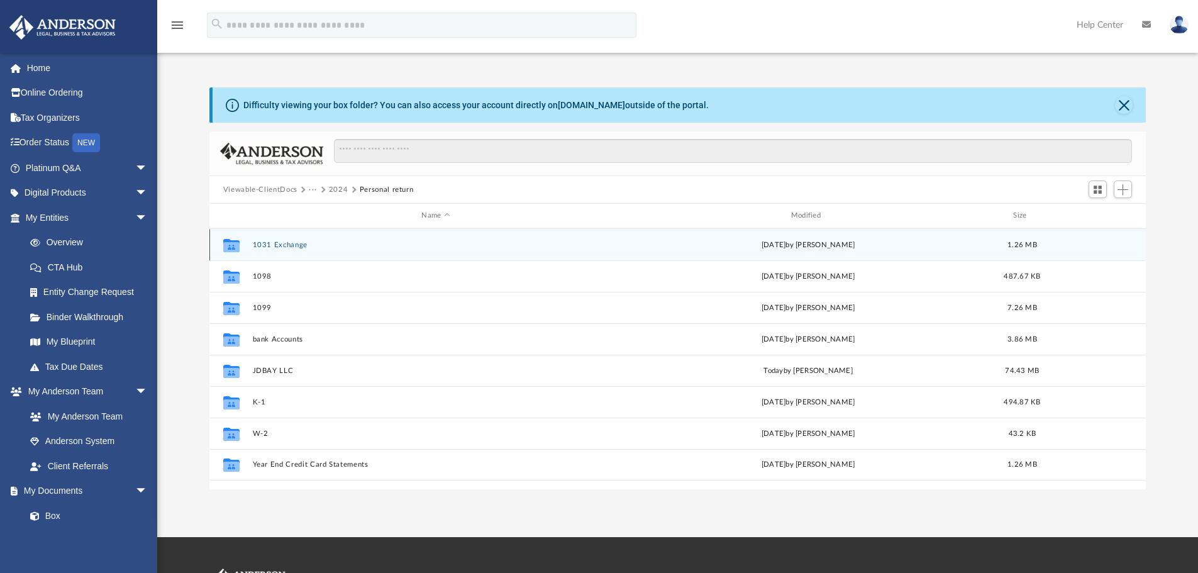
click at [287, 243] on button "1031 Exchange" at bounding box center [435, 245] width 367 height 8
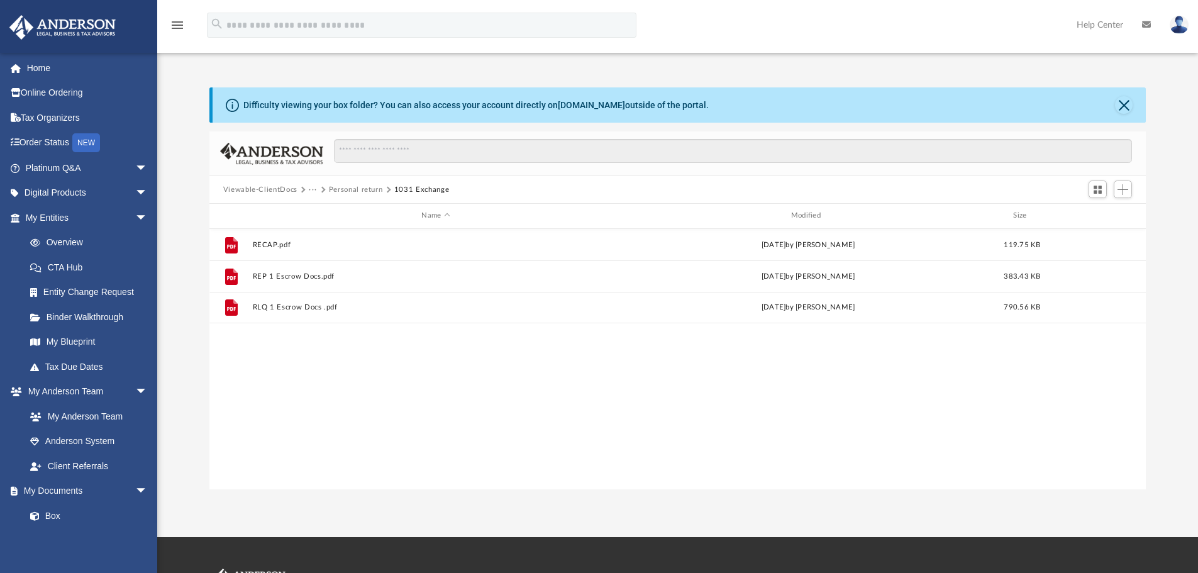
click at [360, 190] on button "Personal return" at bounding box center [356, 189] width 54 height 11
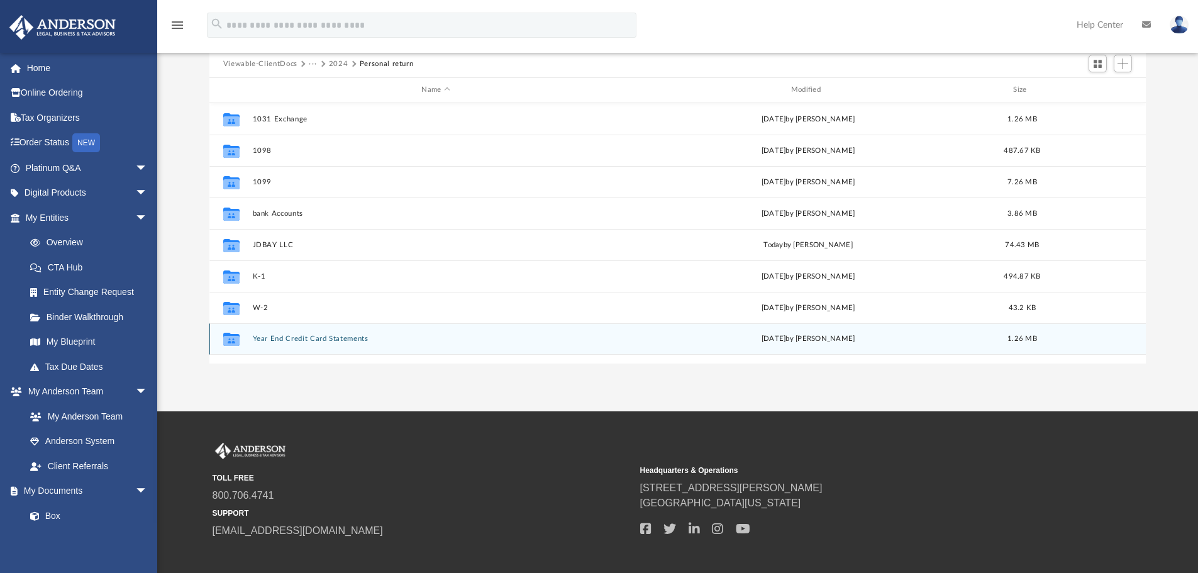
scroll to position [63, 0]
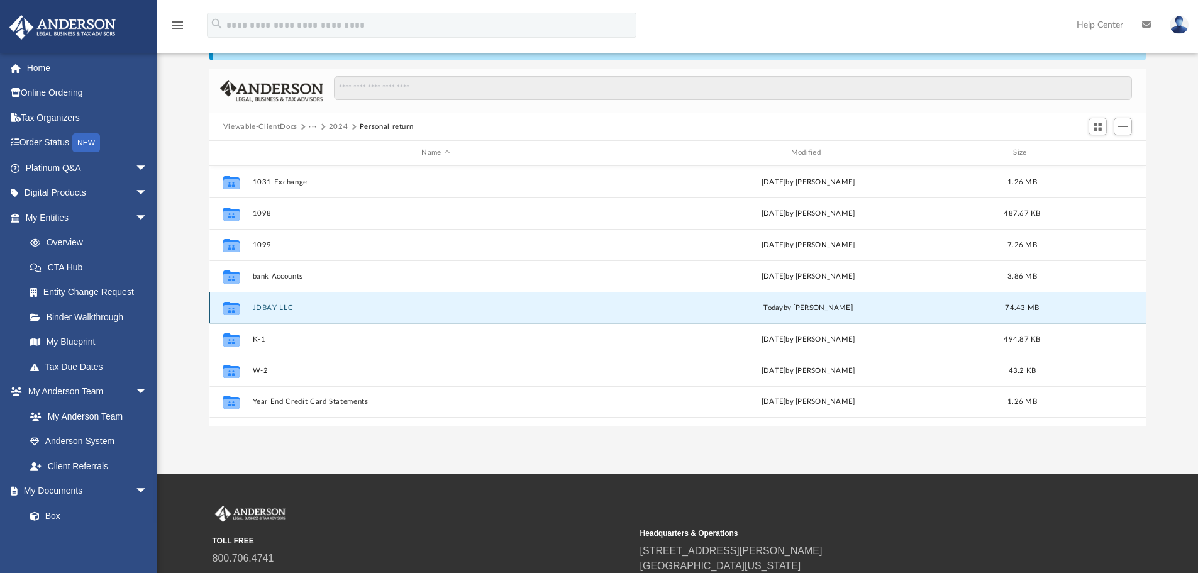
click at [275, 307] on button "JDBAY LLC" at bounding box center [435, 308] width 367 height 8
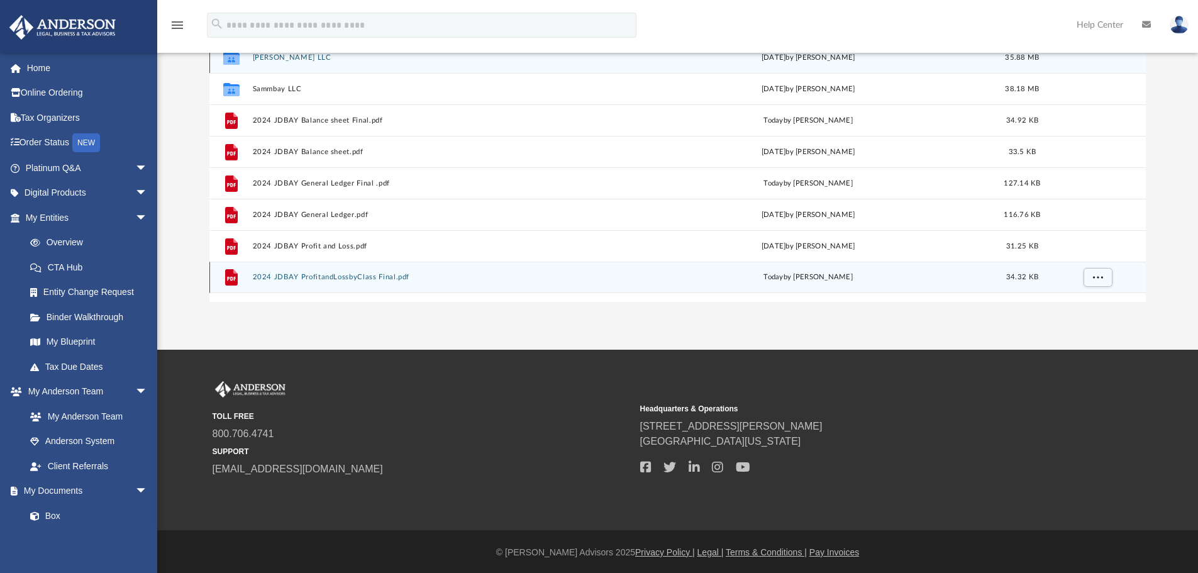
scroll to position [189, 0]
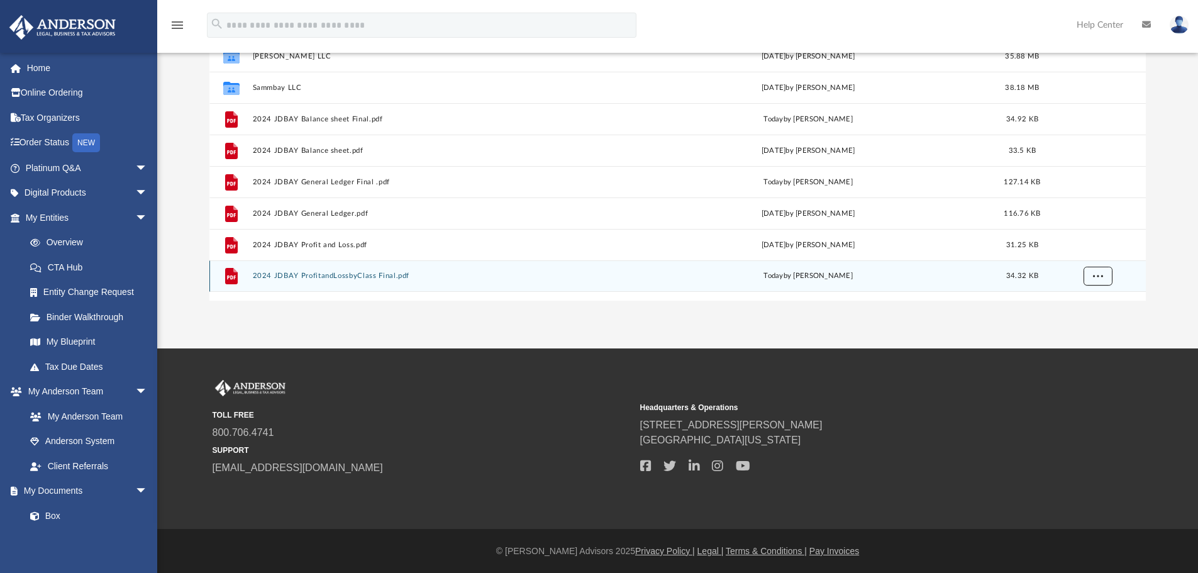
click at [1109, 275] on button "More options" at bounding box center [1097, 276] width 29 height 19
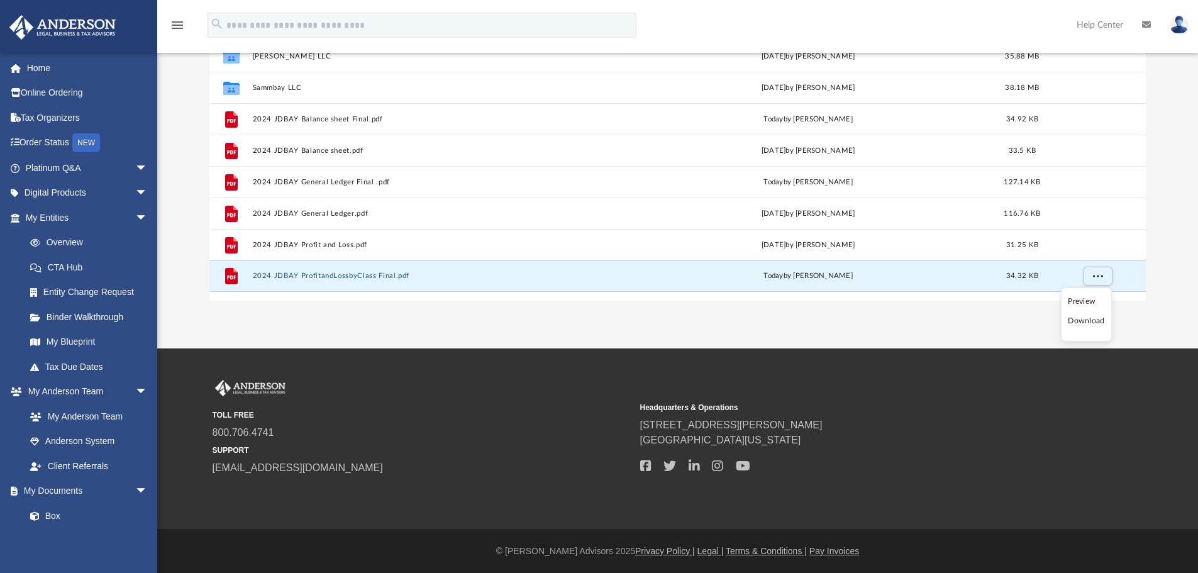
click at [791, 331] on div "App [EMAIL_ADDRESS][DOMAIN_NAME] Sign Out [EMAIL_ADDRESS][DOMAIN_NAME] Home Onl…" at bounding box center [599, 79] width 1198 height 537
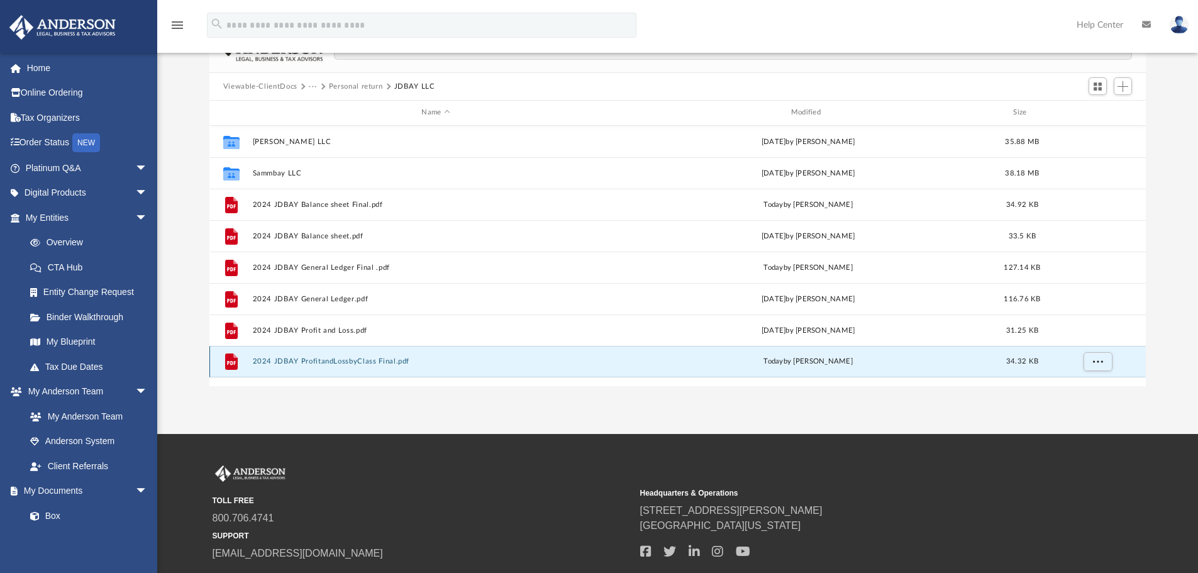
scroll to position [0, 0]
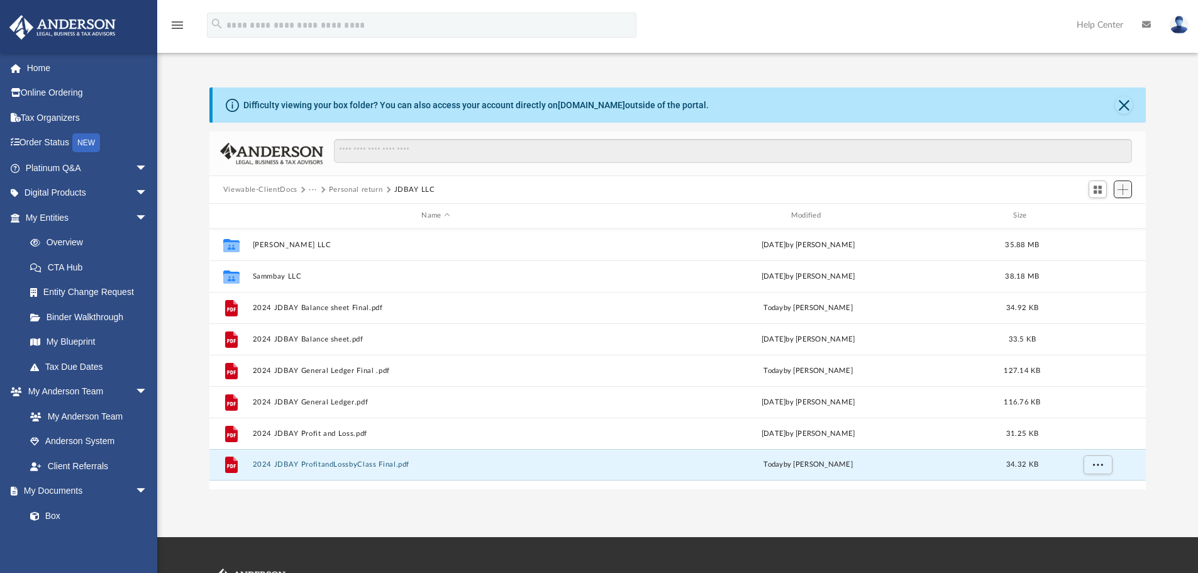
click at [1127, 192] on span "Add" at bounding box center [1122, 189] width 11 height 11
click at [1100, 214] on li "Upload" at bounding box center [1105, 214] width 40 height 13
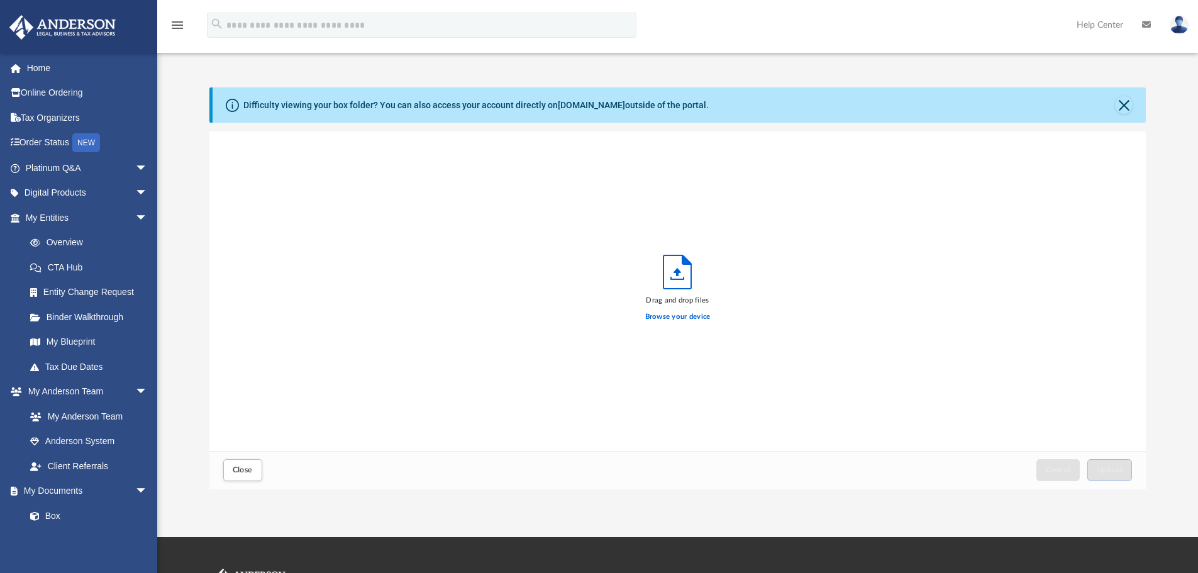
scroll to position [309, 927]
click at [675, 317] on label "Browse your device" at bounding box center [677, 316] width 65 height 11
click at [0, 0] on input "Browse your device" at bounding box center [0, 0] width 0 height 0
click at [1115, 465] on button "Upload" at bounding box center [1109, 470] width 45 height 22
